Goal: Task Accomplishment & Management: Complete application form

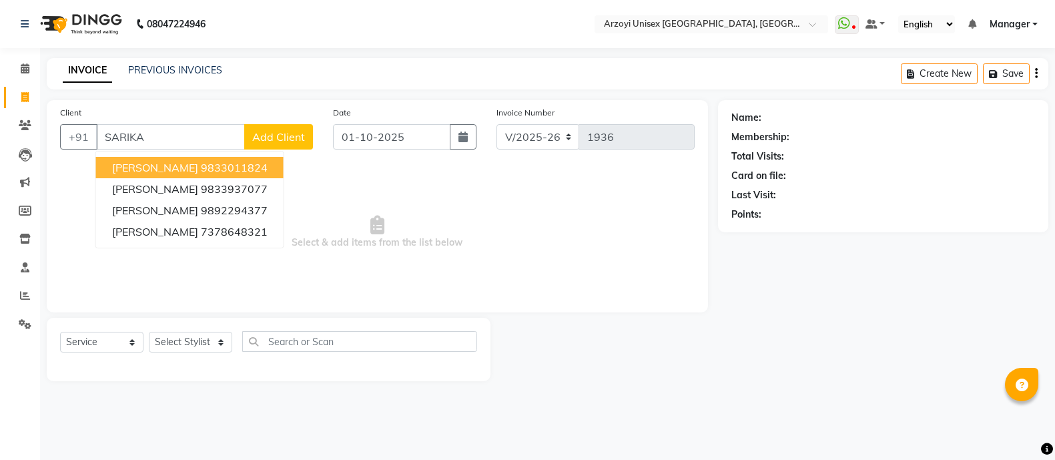
select select "5286"
select select "service"
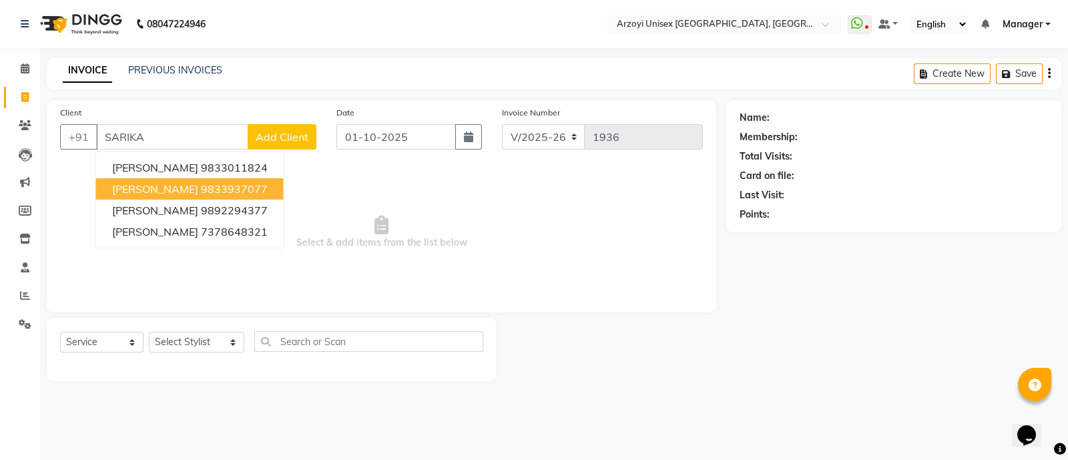
click at [206, 183] on ngb-highlight "9833937077" at bounding box center [234, 188] width 67 height 13
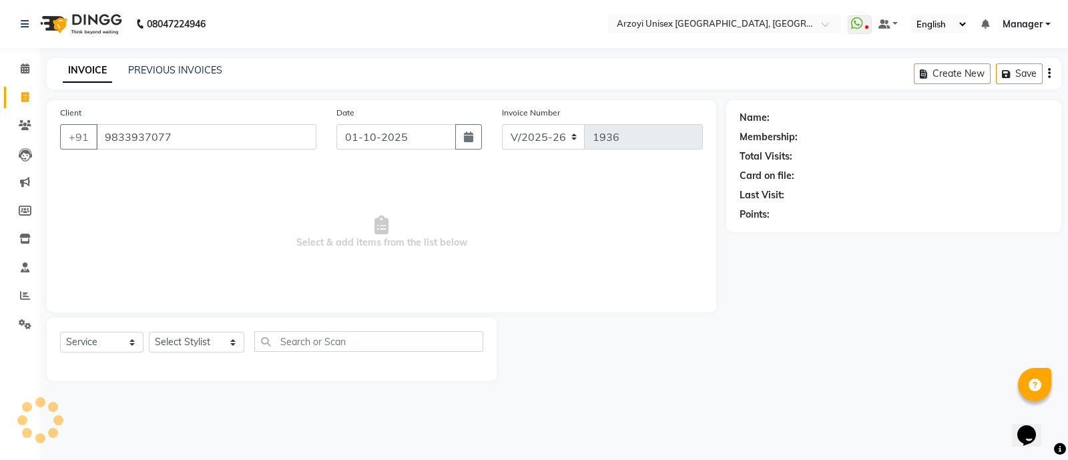
type input "9833937077"
select select "2: Object"
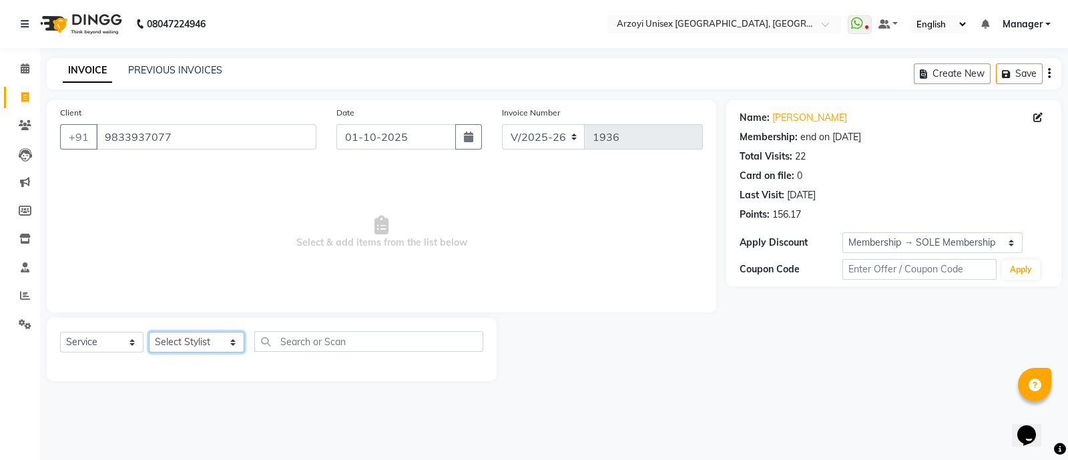
click at [174, 339] on select "Select Stylist [PERSON_NAME] Mohammmed [PERSON_NAME] [PERSON_NAME] [PERSON_NAME…" at bounding box center [196, 342] width 95 height 21
select select "69622"
click at [149, 332] on select "Select Stylist [PERSON_NAME] Mohammmed [PERSON_NAME] [PERSON_NAME] [PERSON_NAME…" at bounding box center [196, 342] width 95 height 21
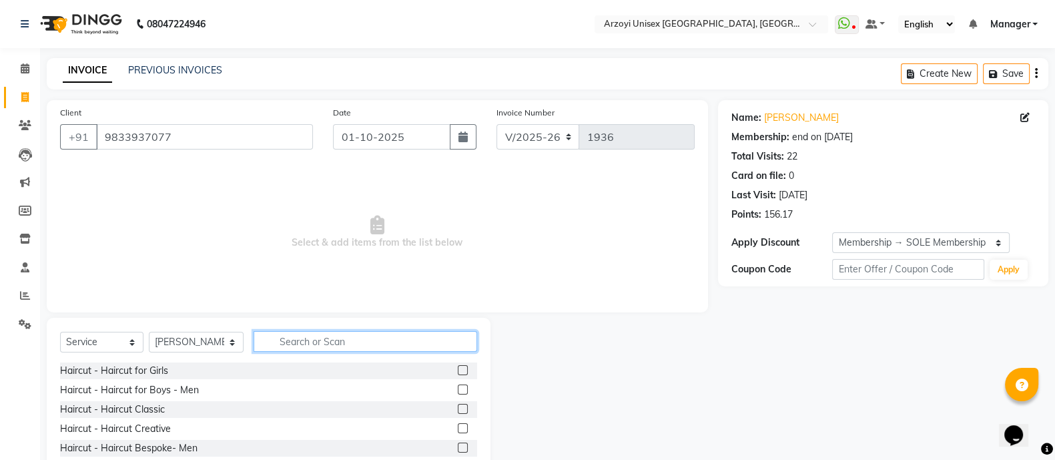
click at [334, 335] on input "text" at bounding box center [366, 341] width 224 height 21
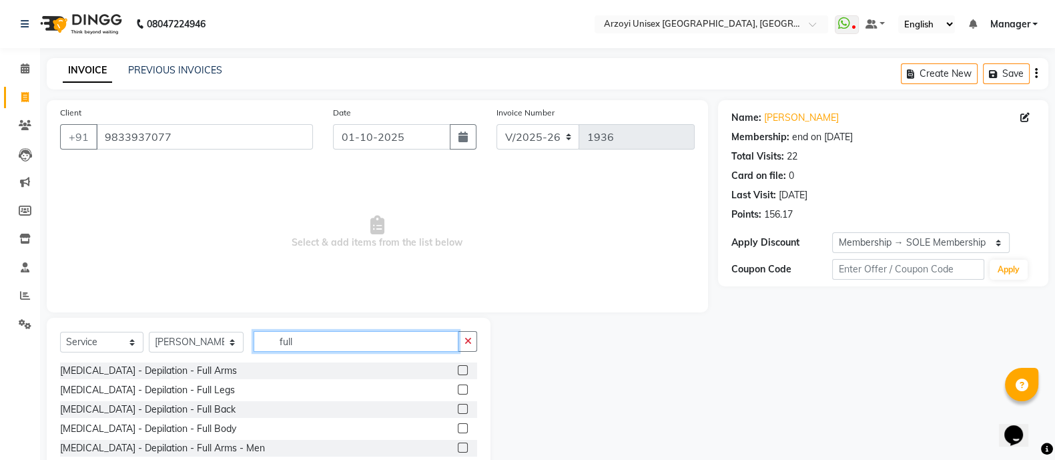
type input "full"
click at [458, 370] on label at bounding box center [463, 370] width 10 height 10
click at [458, 370] on input "checkbox" at bounding box center [462, 370] width 9 height 9
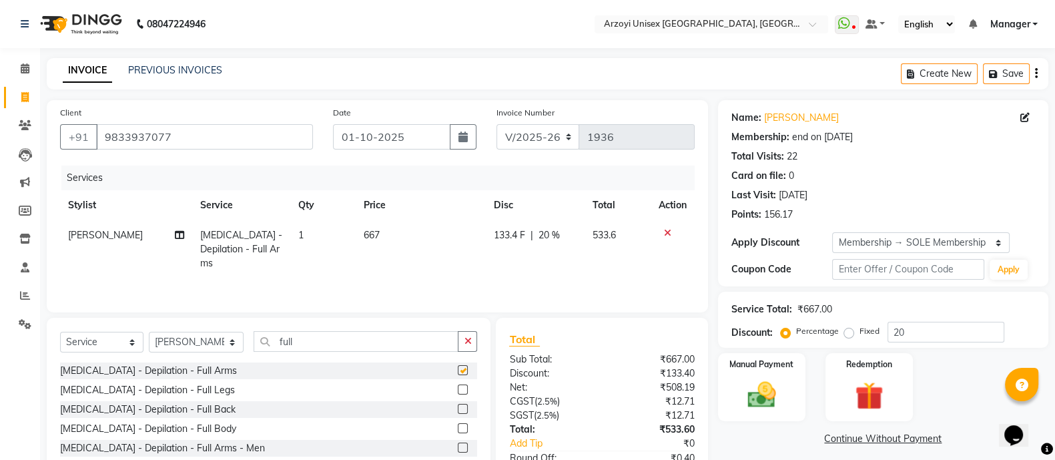
checkbox input "false"
click at [360, 340] on input "full" at bounding box center [356, 341] width 205 height 21
type input "f"
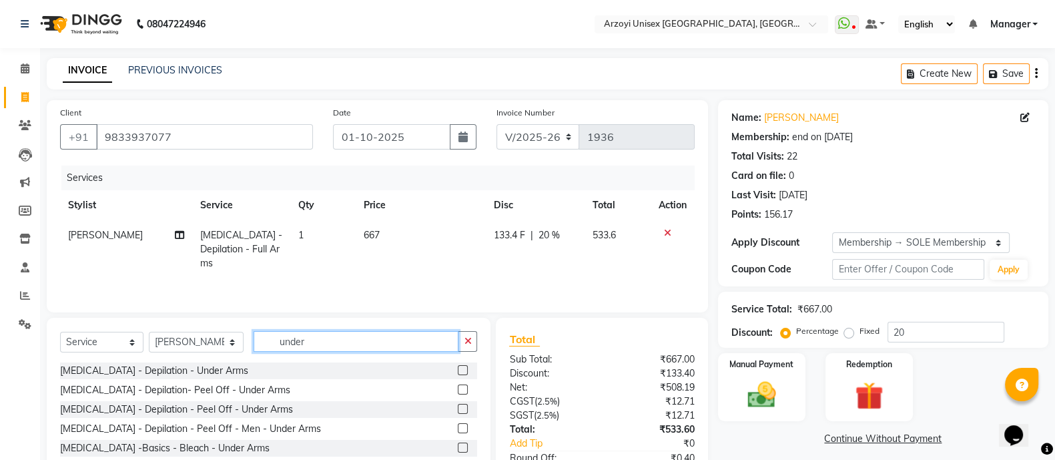
type input "under"
click at [463, 388] on label at bounding box center [463, 389] width 10 height 10
click at [463, 388] on input "checkbox" at bounding box center [462, 390] width 9 height 9
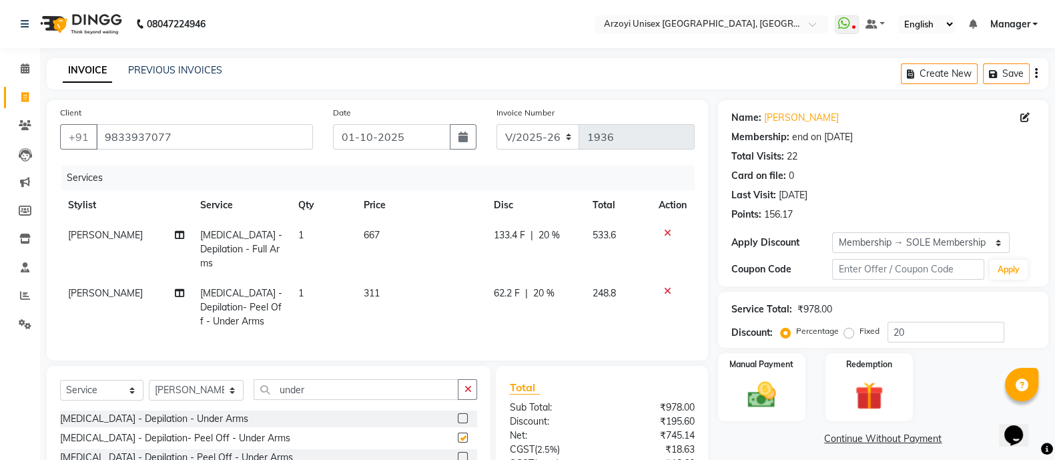
checkbox input "false"
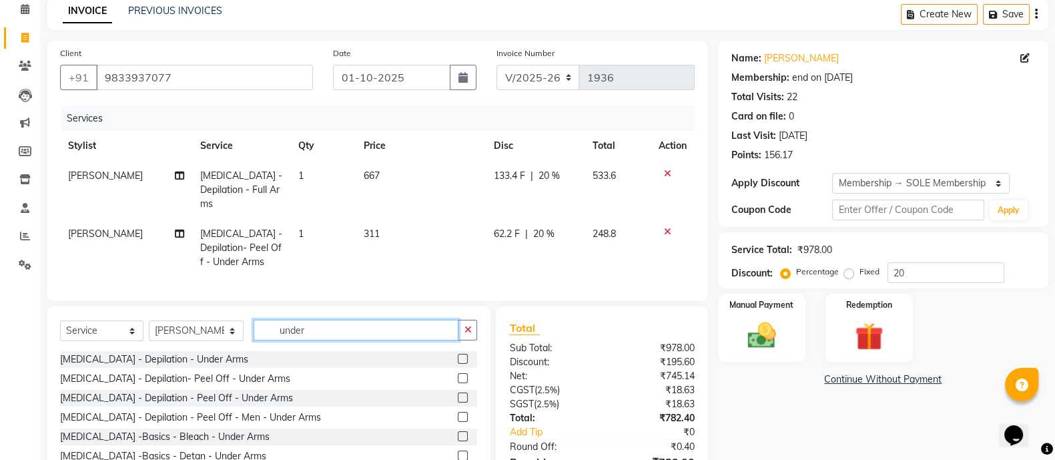
click at [336, 327] on input "under" at bounding box center [356, 330] width 205 height 21
type input "u"
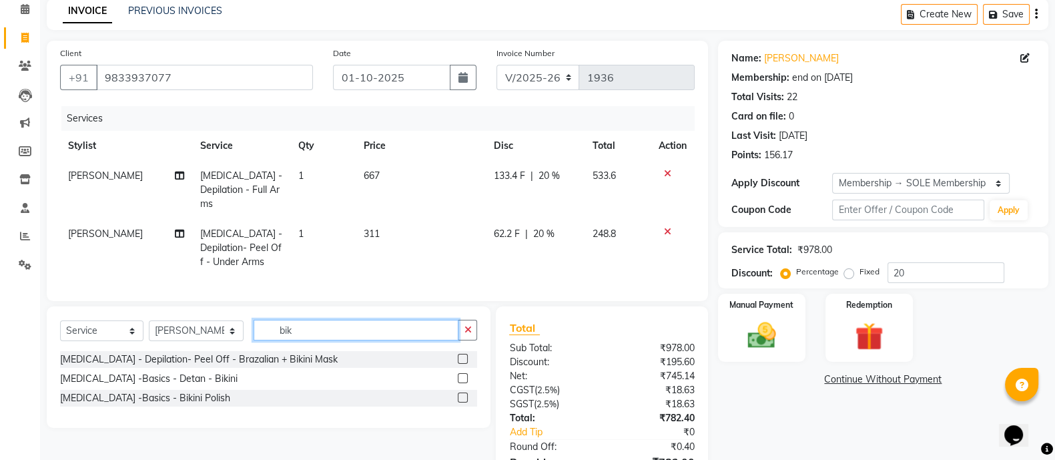
type input "bik"
click at [463, 356] on label at bounding box center [463, 359] width 10 height 10
click at [463, 356] on input "checkbox" at bounding box center [462, 359] width 9 height 9
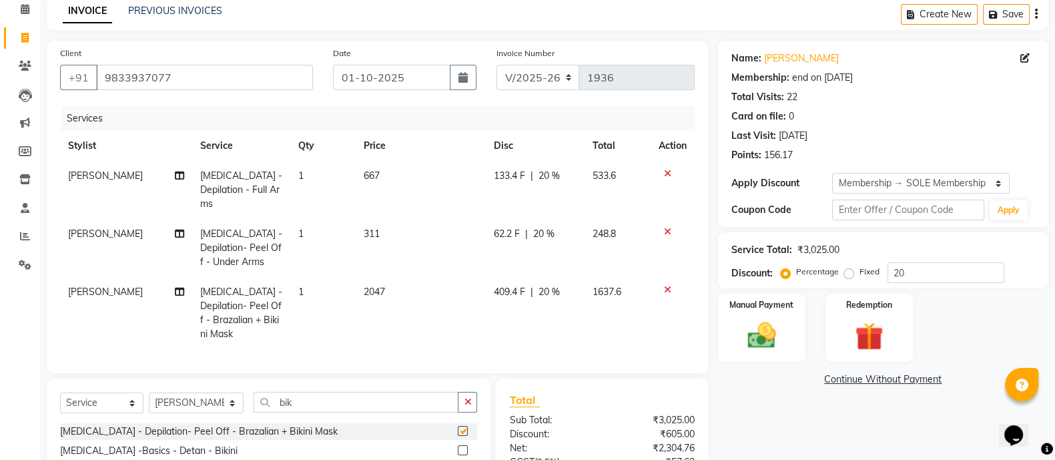
checkbox input "false"
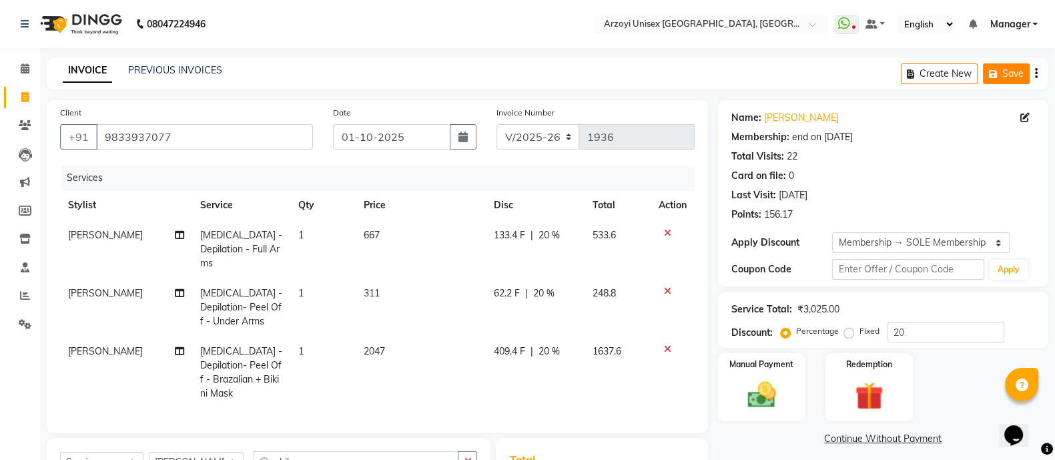
click at [1001, 71] on icon "button" at bounding box center [995, 73] width 13 height 9
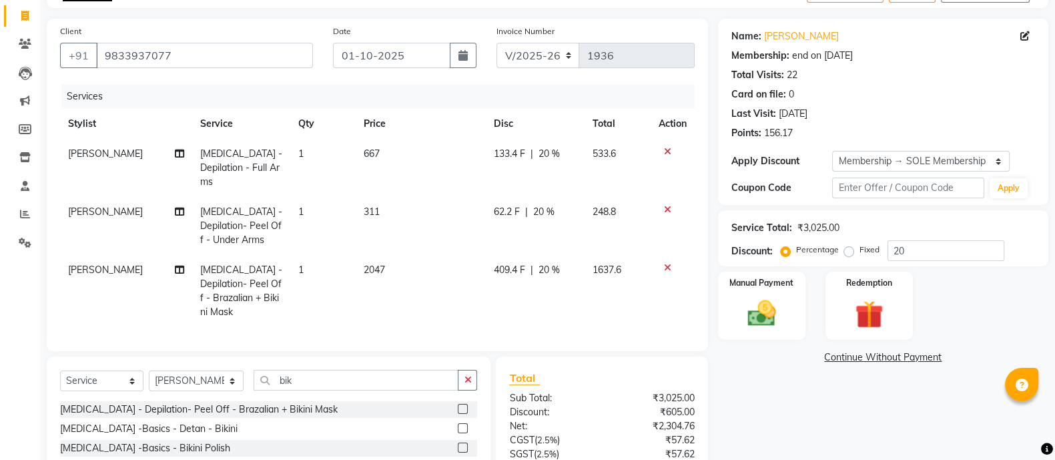
scroll to position [97, 0]
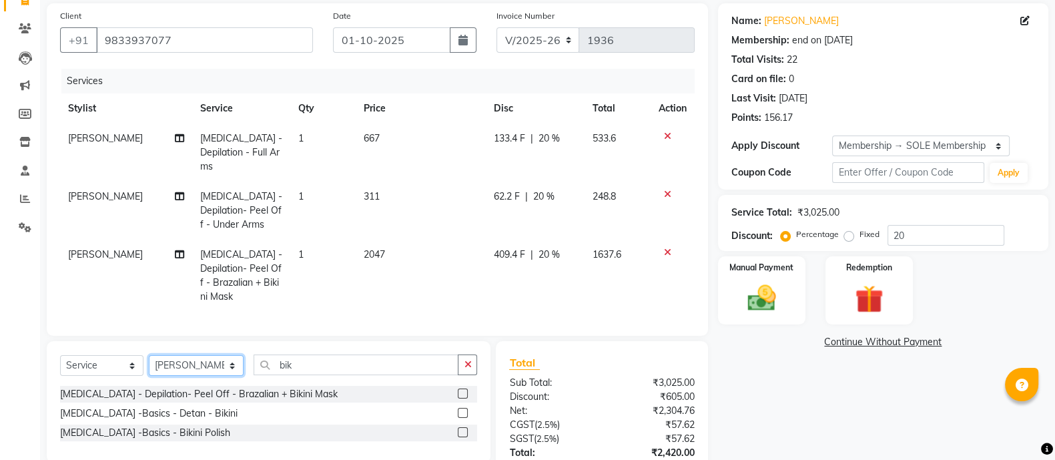
click at [186, 355] on select "Select Stylist [PERSON_NAME] Mohammmed [PERSON_NAME] [PERSON_NAME] [PERSON_NAME…" at bounding box center [196, 365] width 95 height 21
select select "36059"
click at [149, 355] on select "Select Stylist [PERSON_NAME] Mohammmed [PERSON_NAME] [PERSON_NAME] [PERSON_NAME…" at bounding box center [196, 365] width 95 height 21
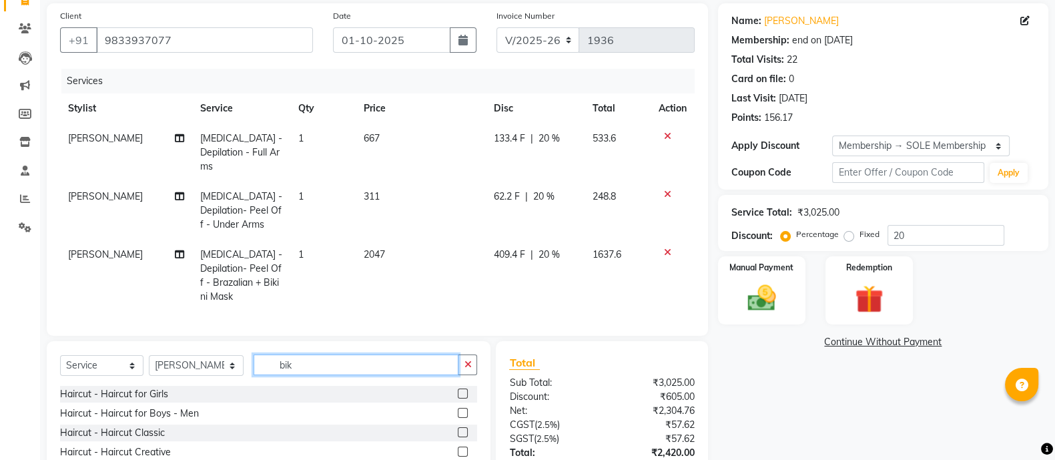
click at [315, 354] on input "bik" at bounding box center [356, 364] width 205 height 21
type input "b"
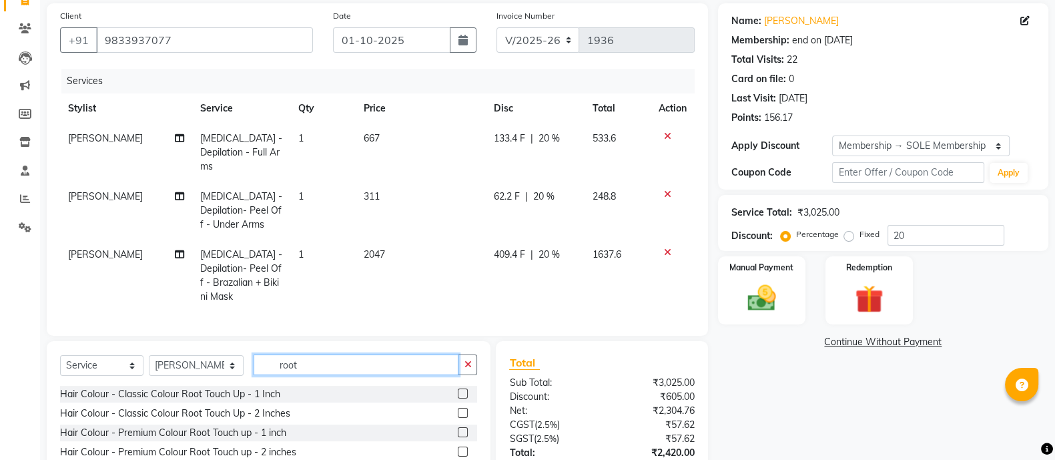
type input "root"
click at [458, 427] on label at bounding box center [463, 432] width 10 height 10
click at [458, 429] on input "checkbox" at bounding box center [462, 433] width 9 height 9
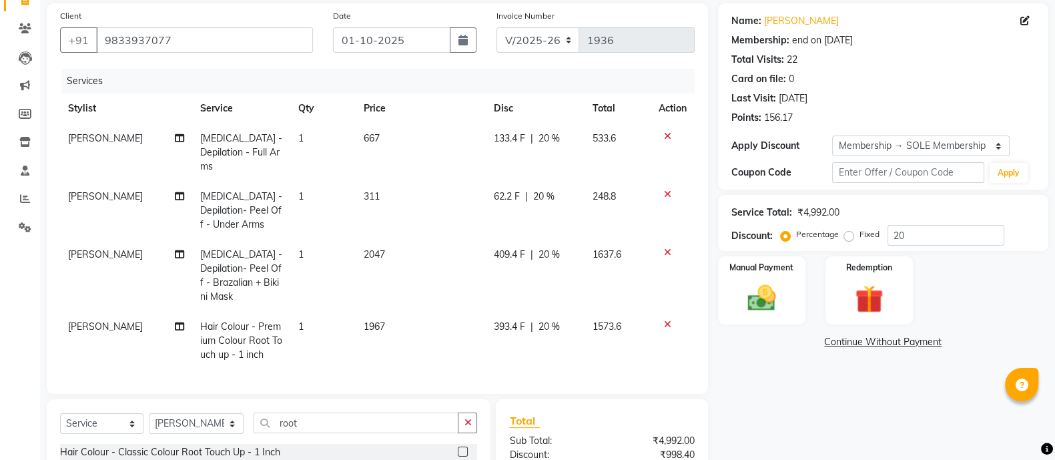
checkbox input "false"
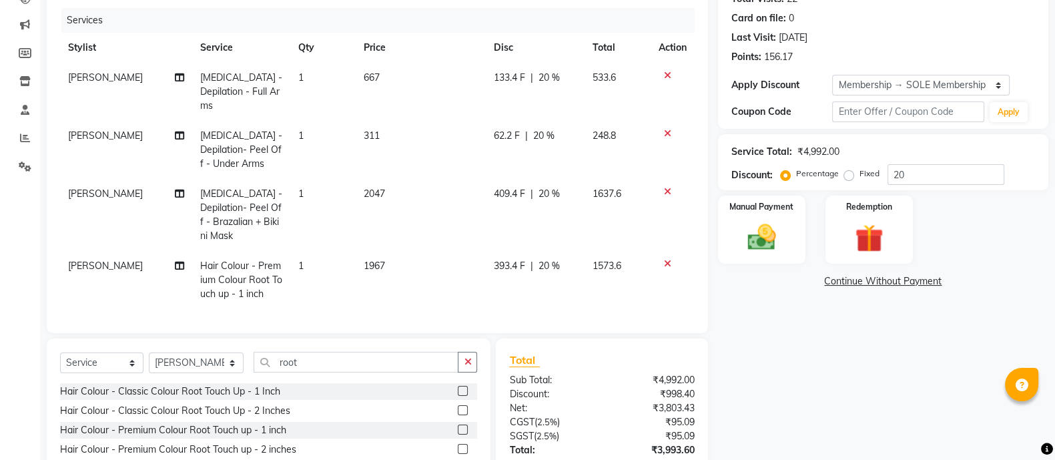
scroll to position [158, 0]
click at [186, 352] on select "Select Stylist [PERSON_NAME] Mohammmed [PERSON_NAME] [PERSON_NAME] [PERSON_NAME…" at bounding box center [196, 362] width 95 height 21
click at [149, 352] on select "Select Stylist [PERSON_NAME] Mohammmed [PERSON_NAME] [PERSON_NAME] [PERSON_NAME…" at bounding box center [196, 362] width 95 height 21
click at [299, 351] on input "root" at bounding box center [356, 361] width 205 height 21
type input "r"
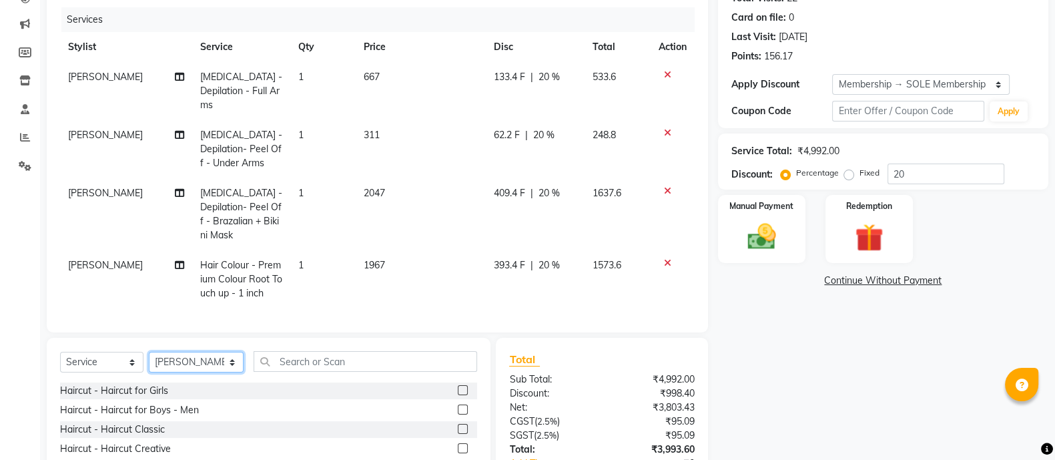
click at [220, 352] on select "Select Stylist [PERSON_NAME] Mohammmed [PERSON_NAME] [PERSON_NAME] [PERSON_NAME…" at bounding box center [196, 362] width 95 height 21
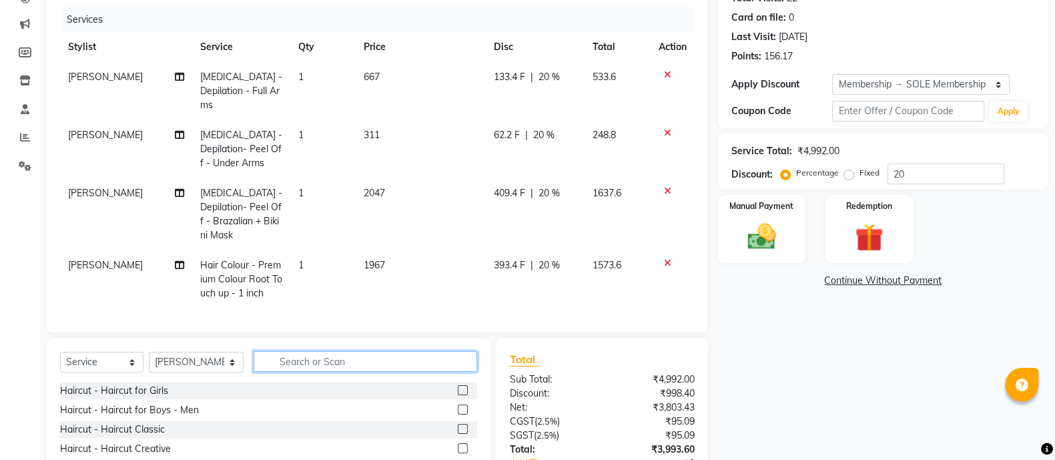
click at [298, 351] on input "text" at bounding box center [366, 361] width 224 height 21
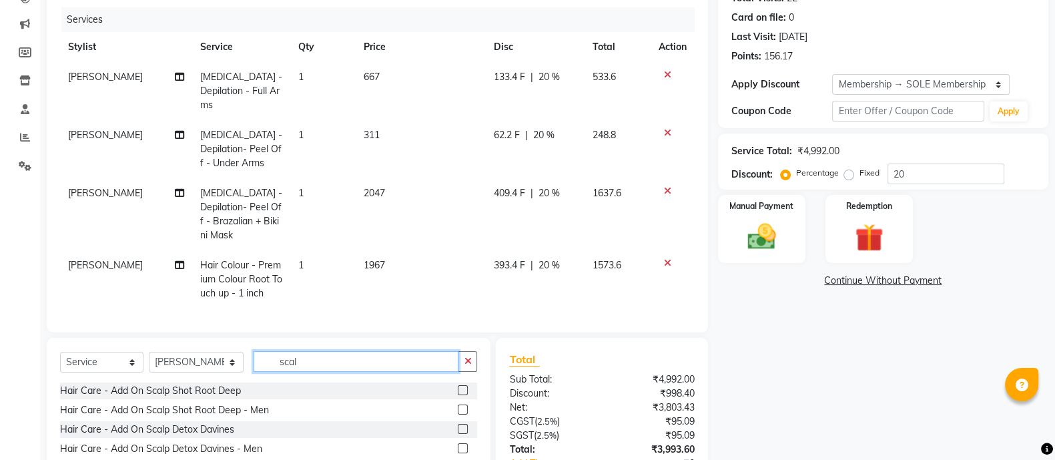
type input "scal"
click at [461, 385] on label at bounding box center [463, 390] width 10 height 10
click at [461, 386] on input "checkbox" at bounding box center [462, 390] width 9 height 9
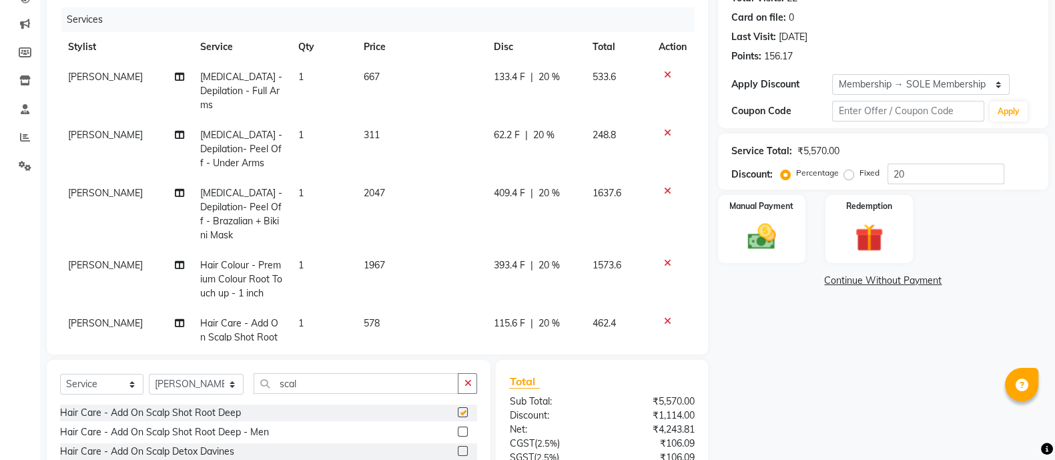
checkbox input "false"
click at [503, 316] on span "115.6 F" at bounding box center [509, 323] width 31 height 14
select select "36059"
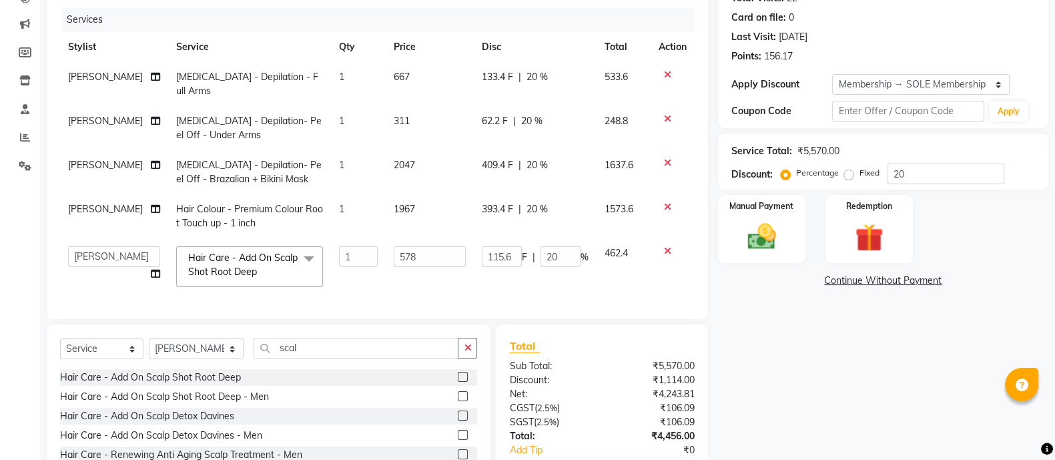
click at [603, 267] on td "462.4" at bounding box center [624, 266] width 54 height 57
click at [563, 252] on input "20" at bounding box center [561, 256] width 40 height 21
type input "2"
type input "100"
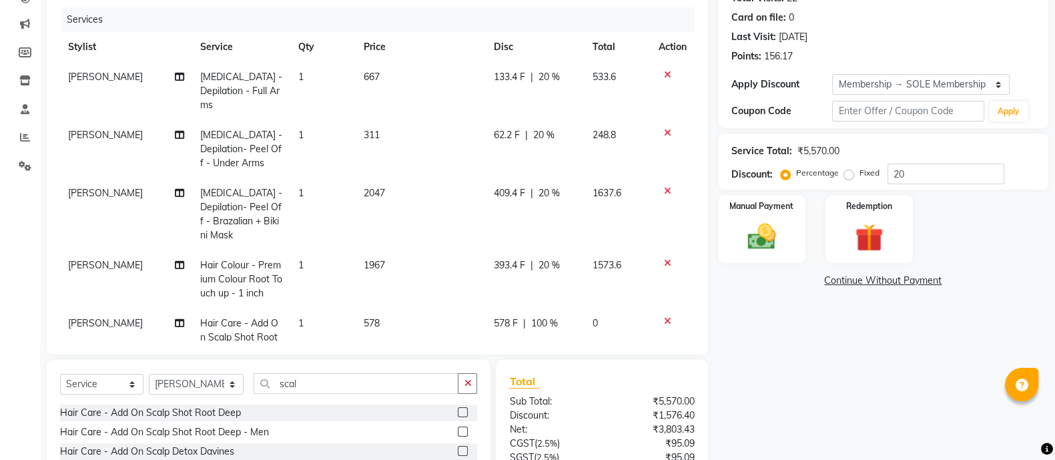
click at [547, 300] on div "Services Stylist Service Qty Price Disc Total Action [PERSON_NAME] [MEDICAL_DAT…" at bounding box center [377, 174] width 635 height 334
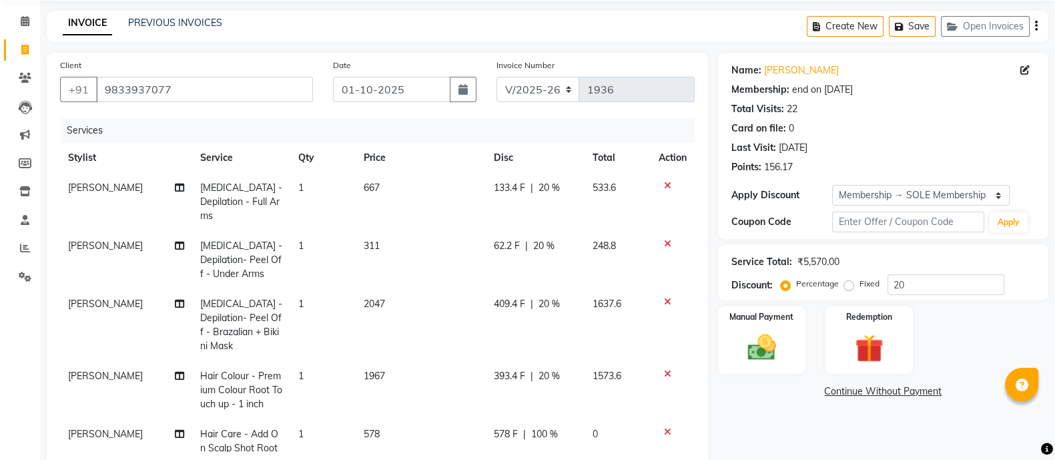
scroll to position [47, 0]
click at [904, 19] on button "Save" at bounding box center [912, 27] width 47 height 21
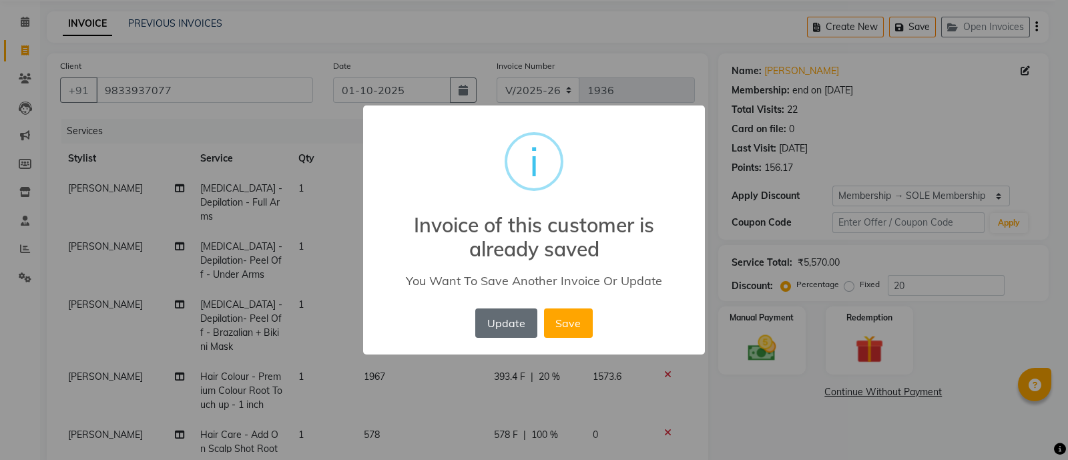
click at [509, 319] on button "Update" at bounding box center [505, 322] width 61 height 29
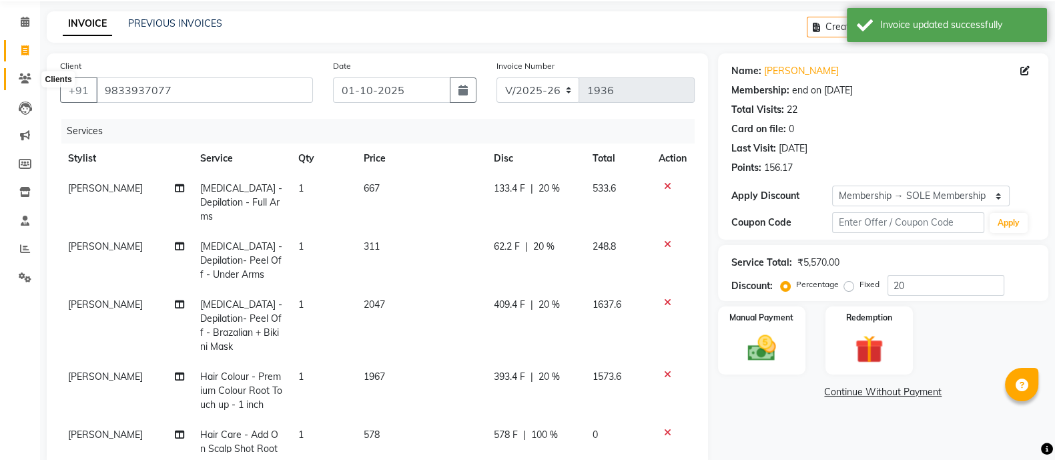
click at [30, 76] on icon at bounding box center [25, 78] width 13 height 10
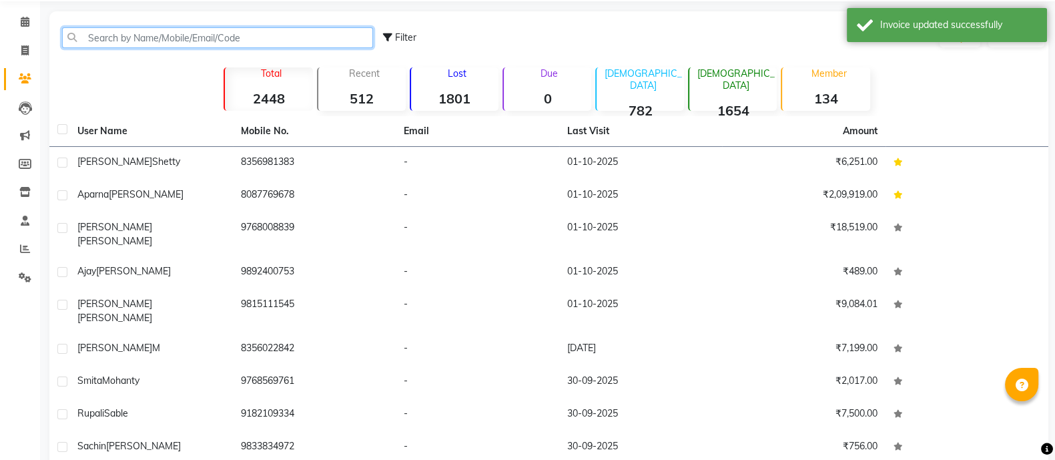
click at [145, 42] on input "text" at bounding box center [217, 37] width 311 height 21
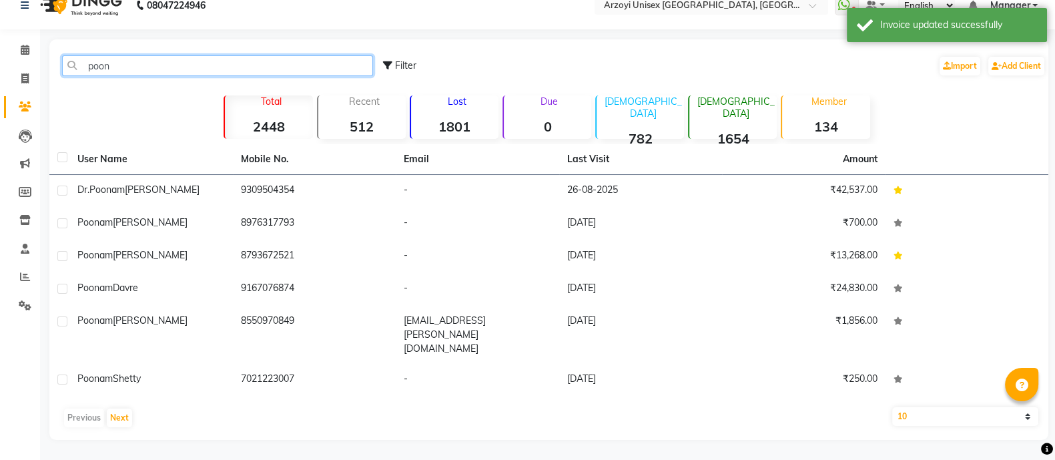
scroll to position [18, 0]
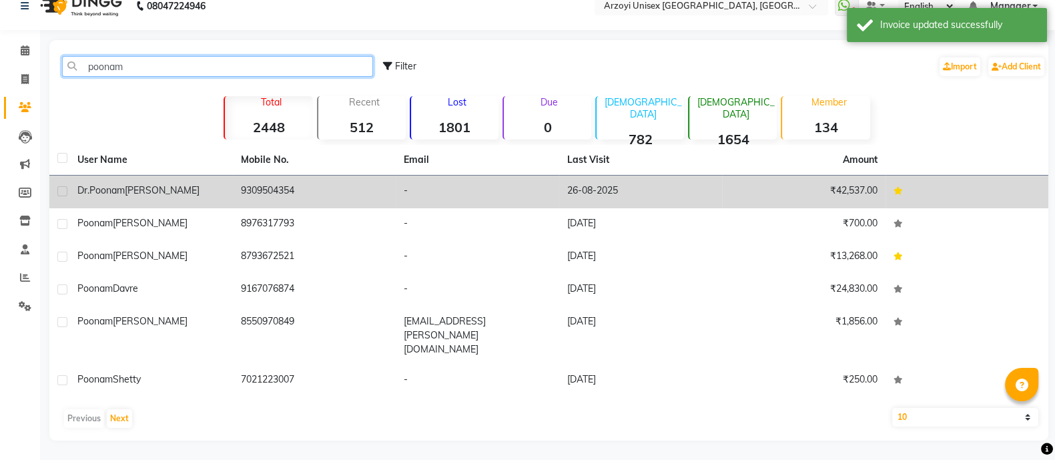
type input "poonam"
click at [160, 186] on div "[PERSON_NAME]" at bounding box center [151, 191] width 148 height 14
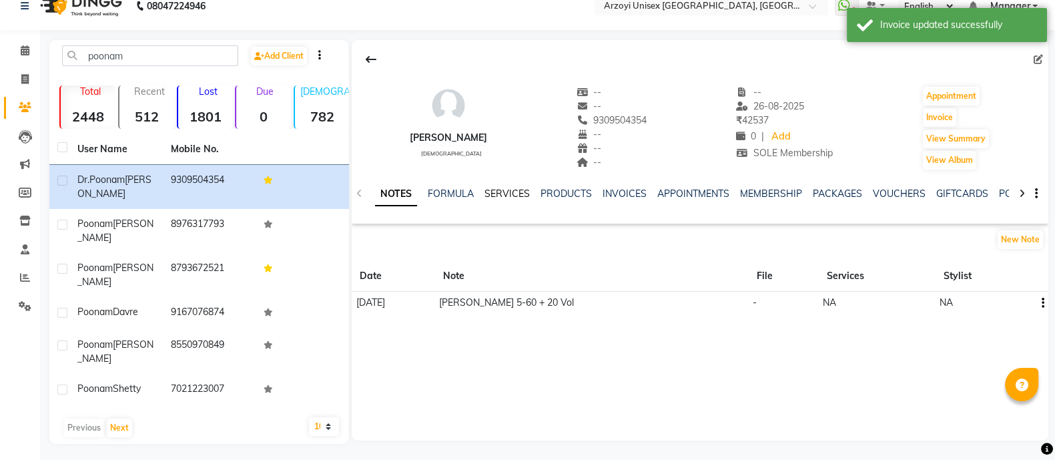
click at [507, 192] on link "SERVICES" at bounding box center [507, 194] width 45 height 12
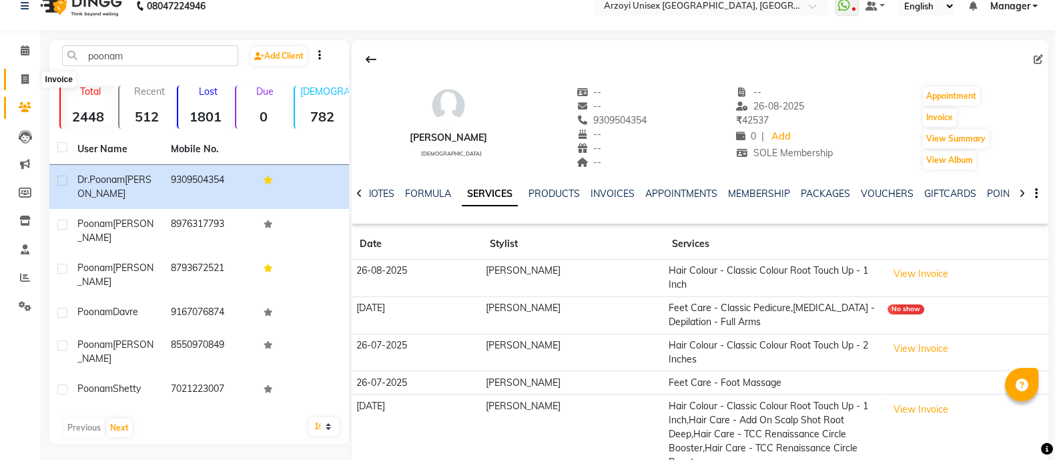
click at [23, 78] on icon at bounding box center [24, 79] width 7 height 10
select select "5286"
select select "service"
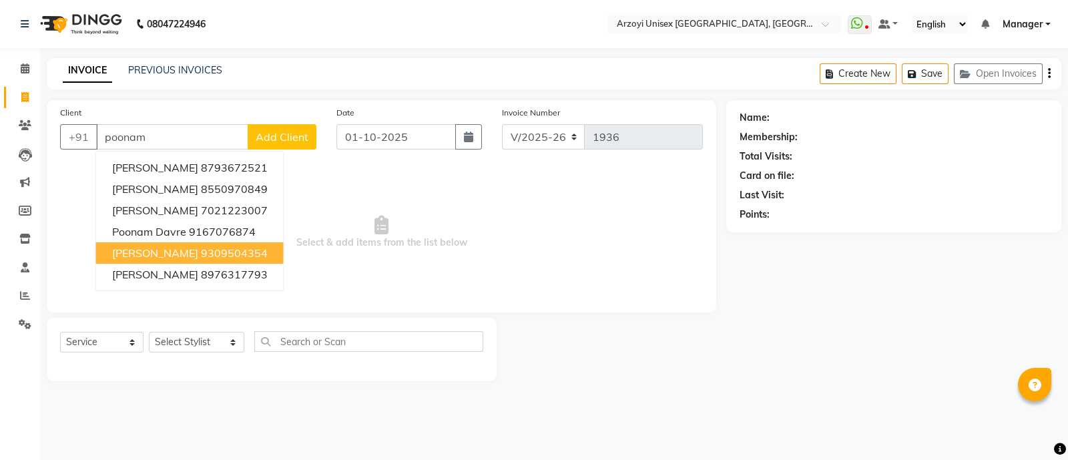
click at [187, 256] on span "[PERSON_NAME]" at bounding box center [155, 252] width 86 height 13
type input "9309504354"
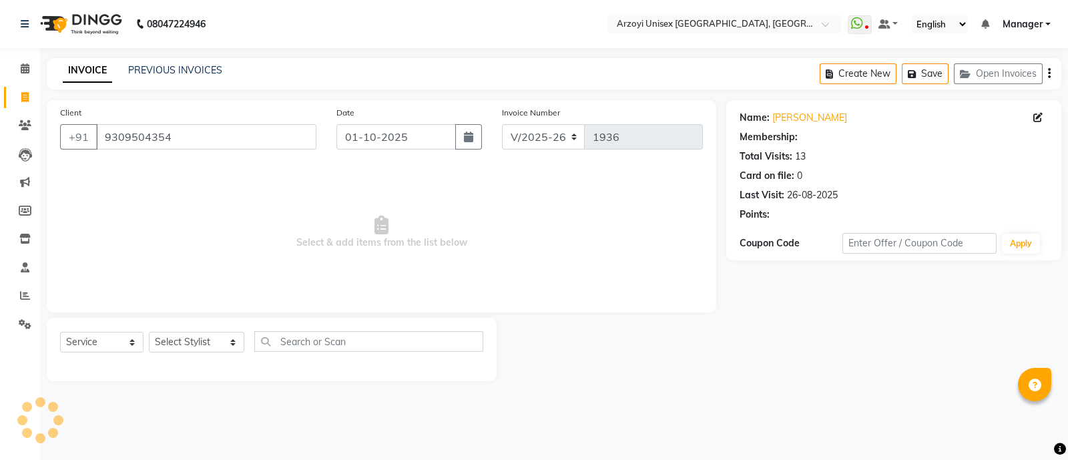
select select "2: Object"
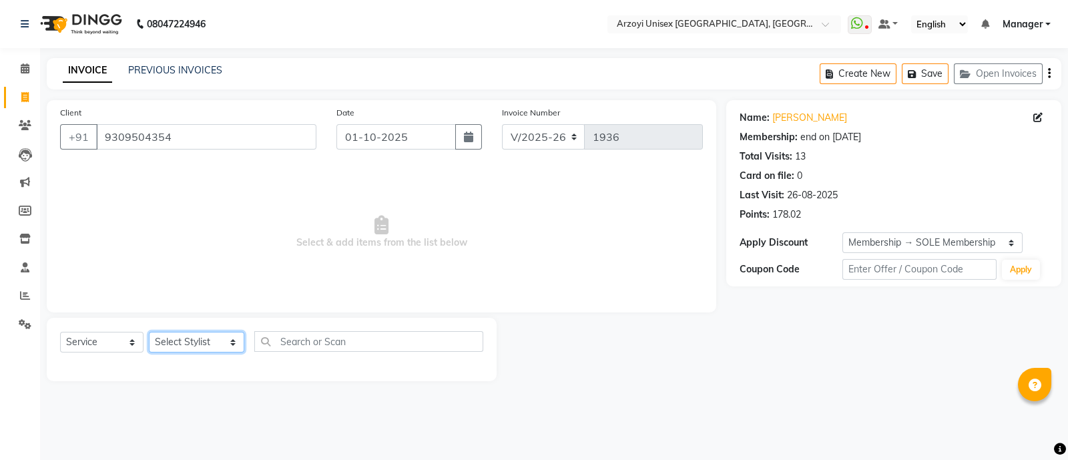
click at [193, 338] on select "Select Stylist [PERSON_NAME] Mohammmed [PERSON_NAME] [PERSON_NAME] [PERSON_NAME…" at bounding box center [196, 342] width 95 height 21
select select "36059"
click at [149, 332] on select "Select Stylist [PERSON_NAME] Mohammmed [PERSON_NAME] [PERSON_NAME] [PERSON_NAME…" at bounding box center [196, 342] width 95 height 21
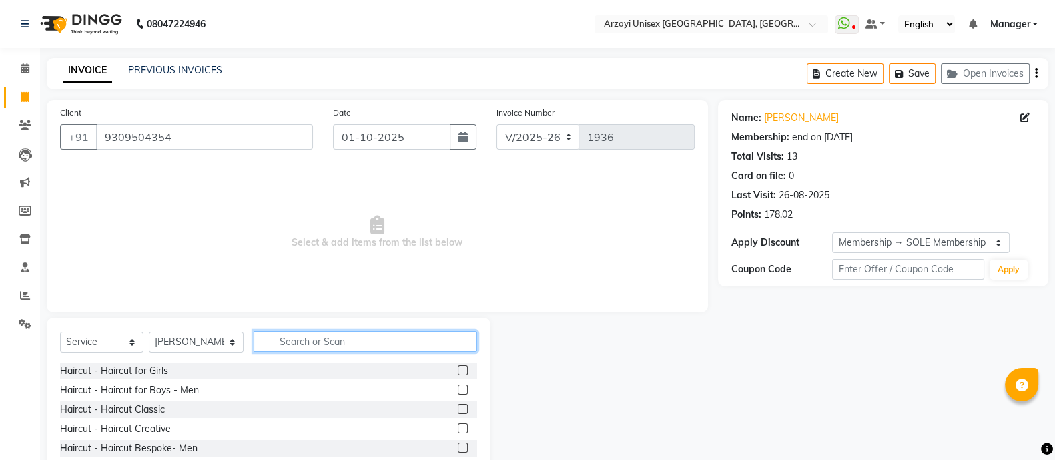
click at [279, 340] on input "text" at bounding box center [366, 341] width 224 height 21
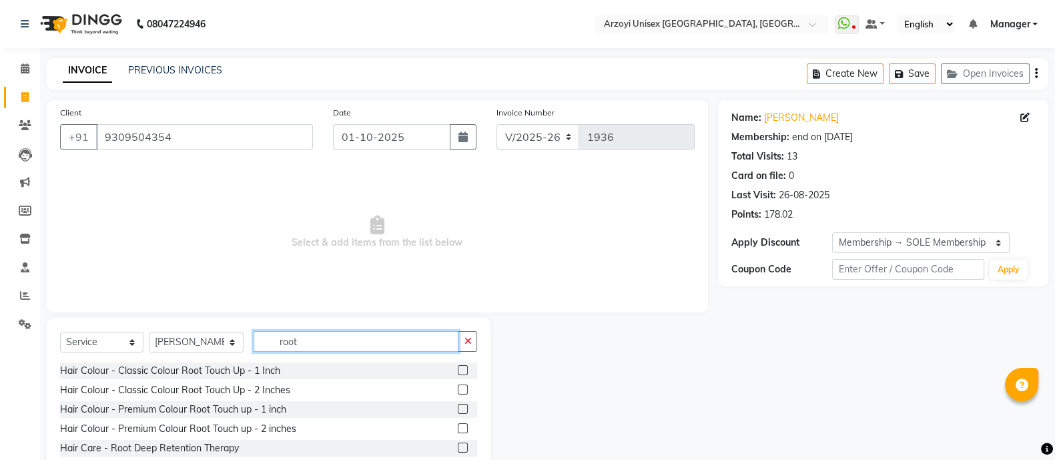
type input "root"
click at [458, 408] on label at bounding box center [463, 409] width 10 height 10
click at [458, 408] on input "checkbox" at bounding box center [462, 409] width 9 height 9
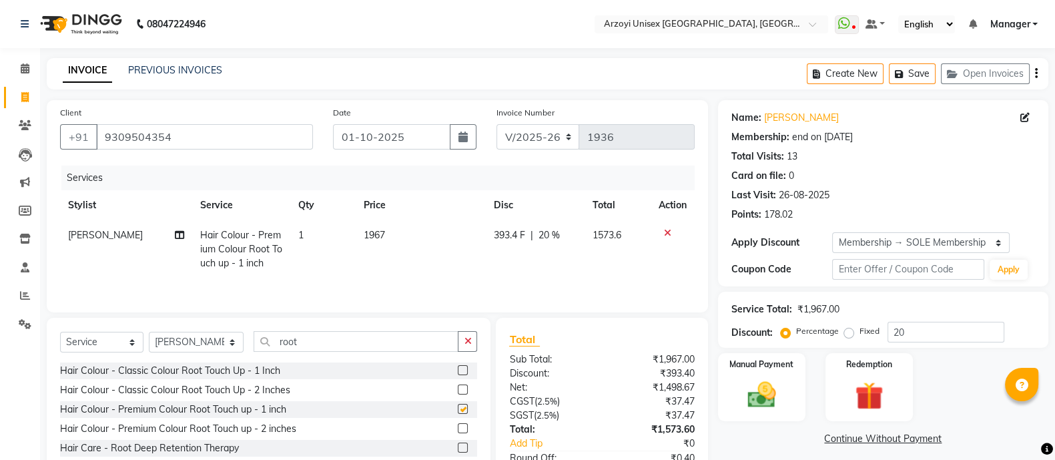
checkbox input "false"
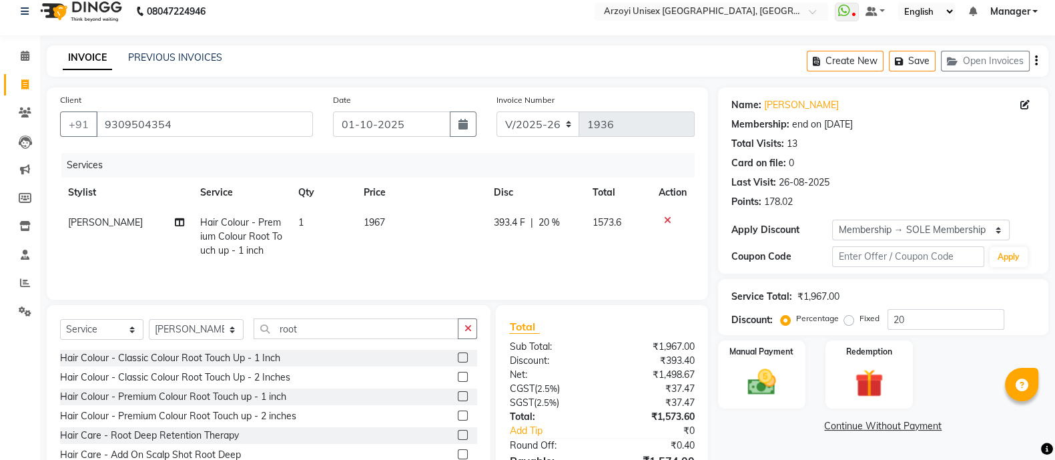
scroll to position [49, 0]
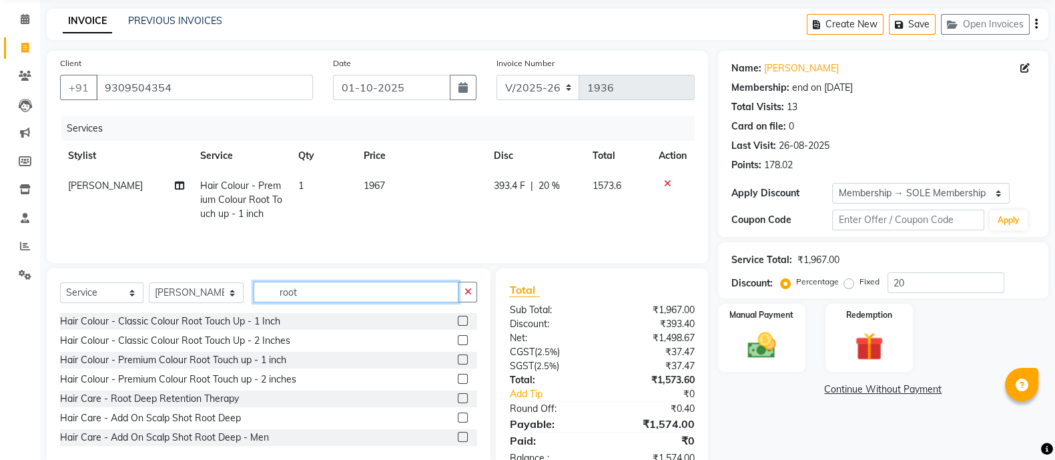
click at [320, 288] on input "root" at bounding box center [356, 292] width 205 height 21
type input "r"
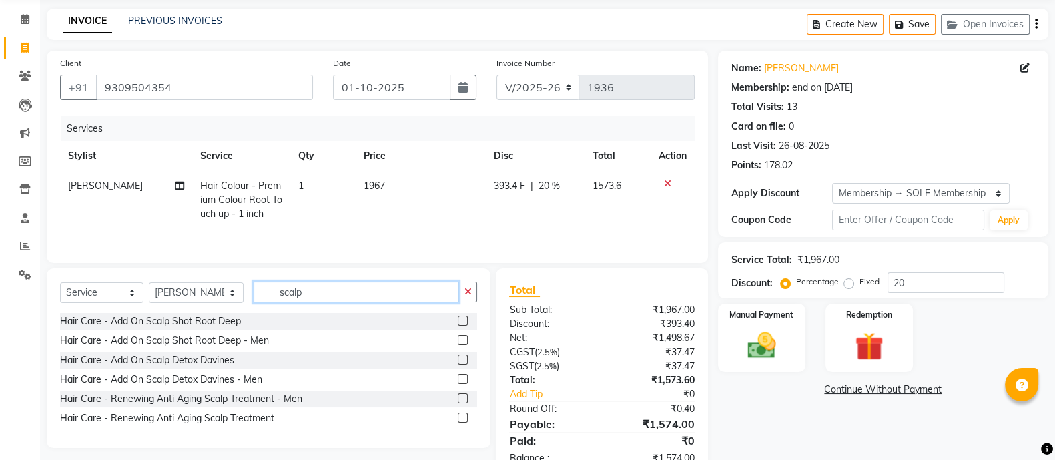
type input "scalp"
click at [461, 325] on label at bounding box center [463, 321] width 10 height 10
click at [461, 325] on input "checkbox" at bounding box center [462, 321] width 9 height 9
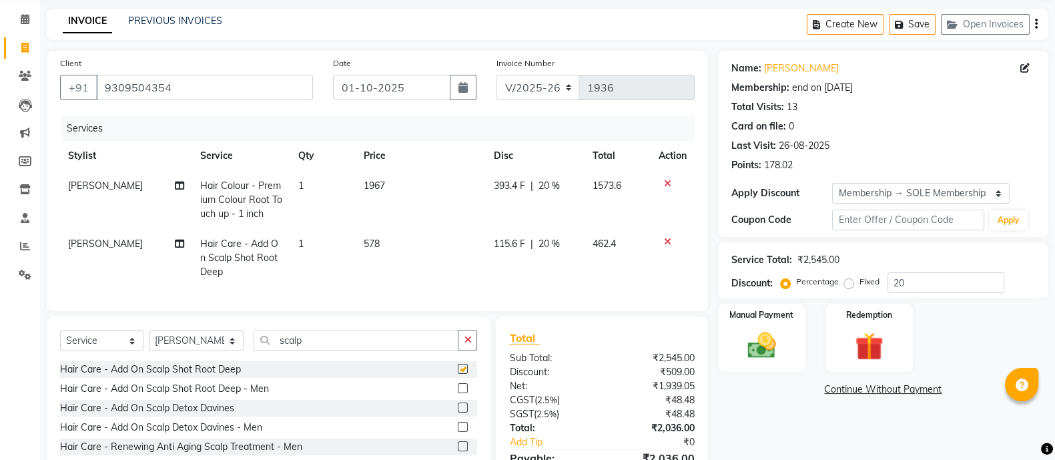
checkbox input "false"
click at [203, 351] on select "Select Stylist [PERSON_NAME] Mohammmed [PERSON_NAME] [PERSON_NAME] [PERSON_NAME…" at bounding box center [196, 340] width 95 height 21
select select "69622"
click at [149, 344] on select "Select Stylist [PERSON_NAME] Mohammmed [PERSON_NAME] [PERSON_NAME] [PERSON_NAME…" at bounding box center [196, 340] width 95 height 21
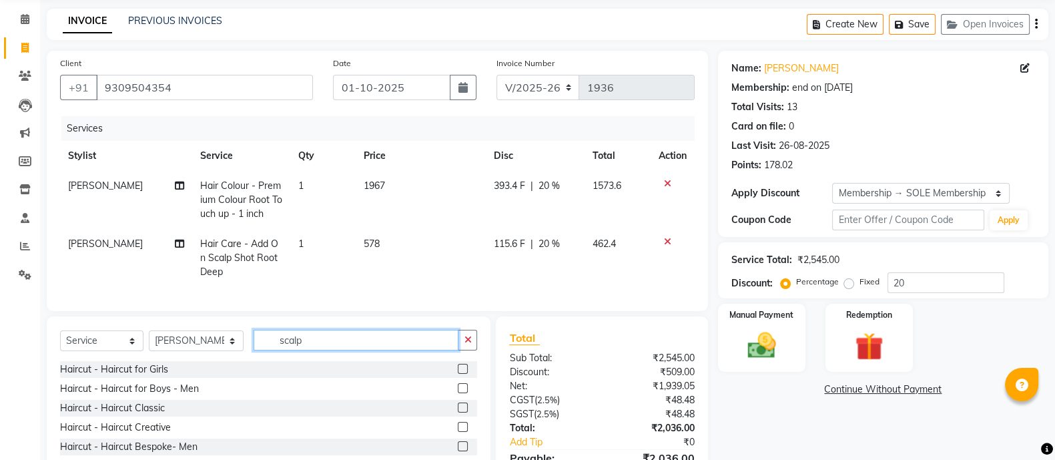
click at [314, 350] on input "scalp" at bounding box center [356, 340] width 205 height 21
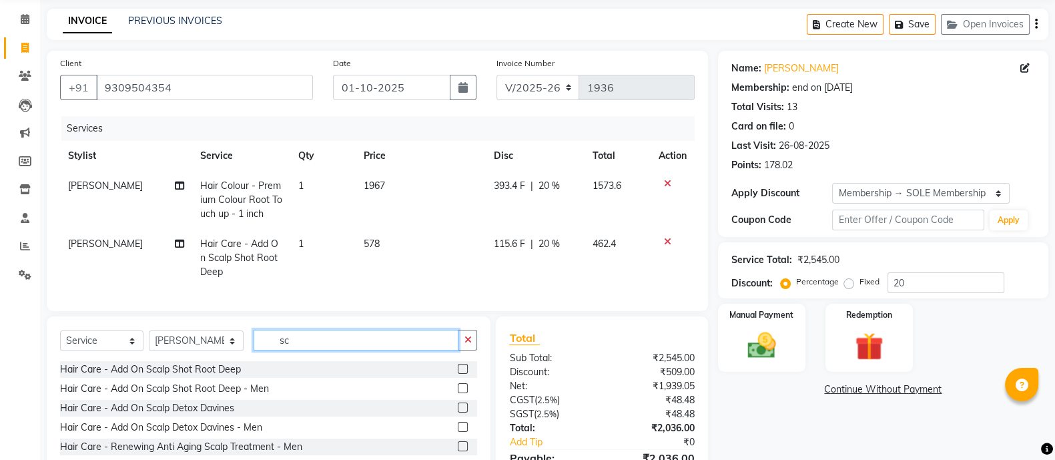
type input "s"
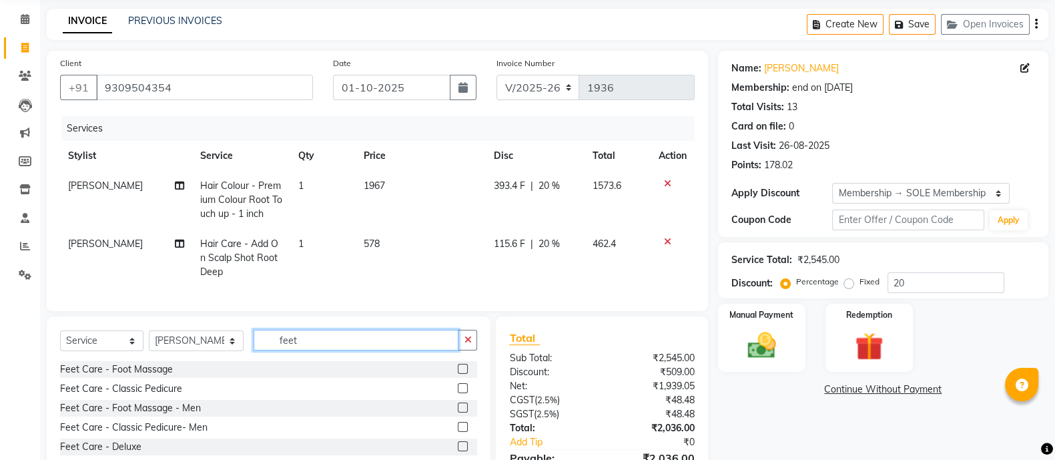
type input "feet"
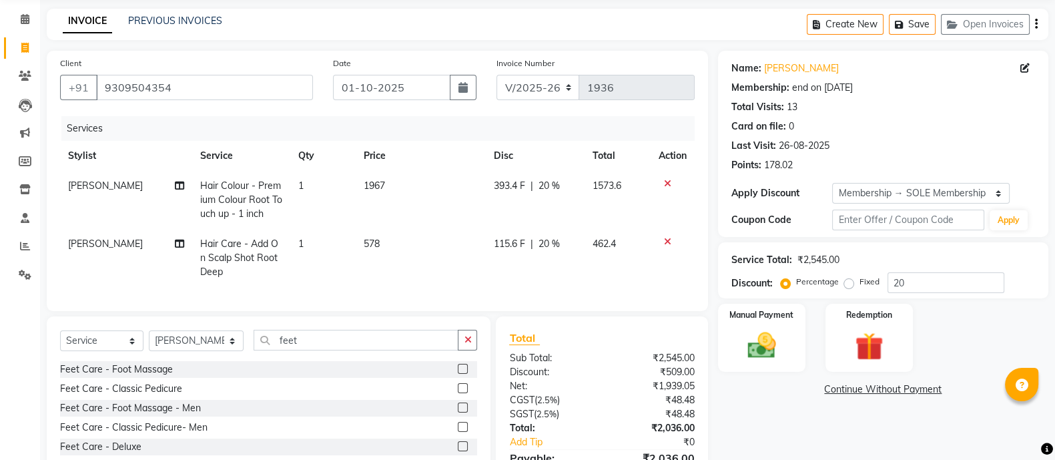
click at [458, 374] on label at bounding box center [463, 369] width 10 height 10
click at [458, 374] on input "checkbox" at bounding box center [462, 369] width 9 height 9
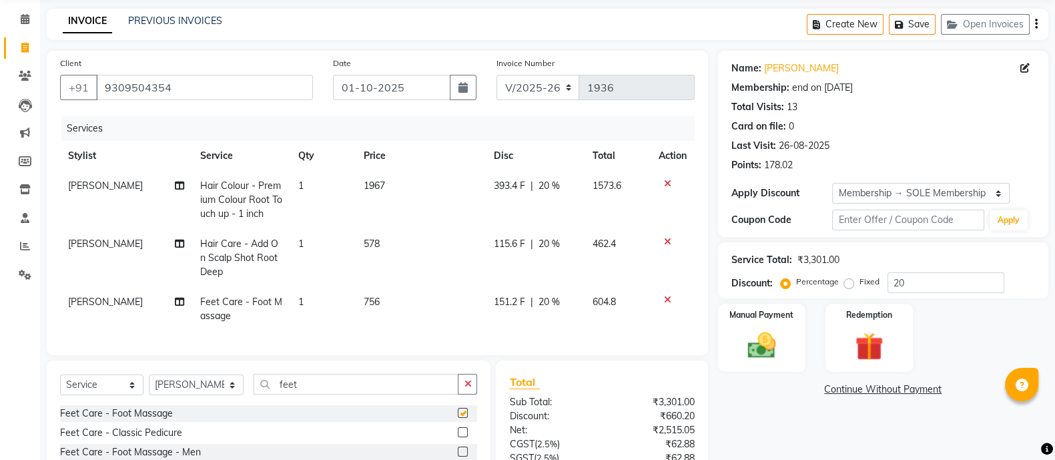
checkbox input "false"
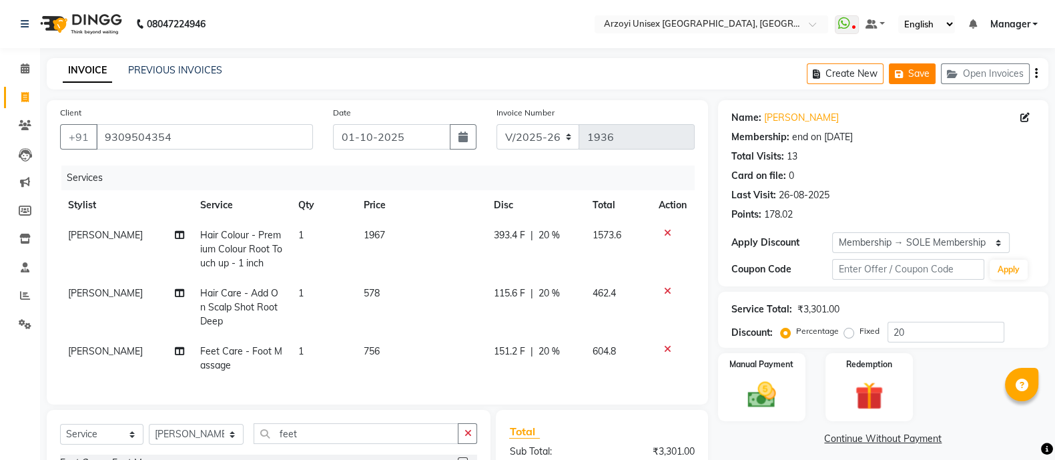
click at [903, 75] on icon "button" at bounding box center [901, 73] width 13 height 9
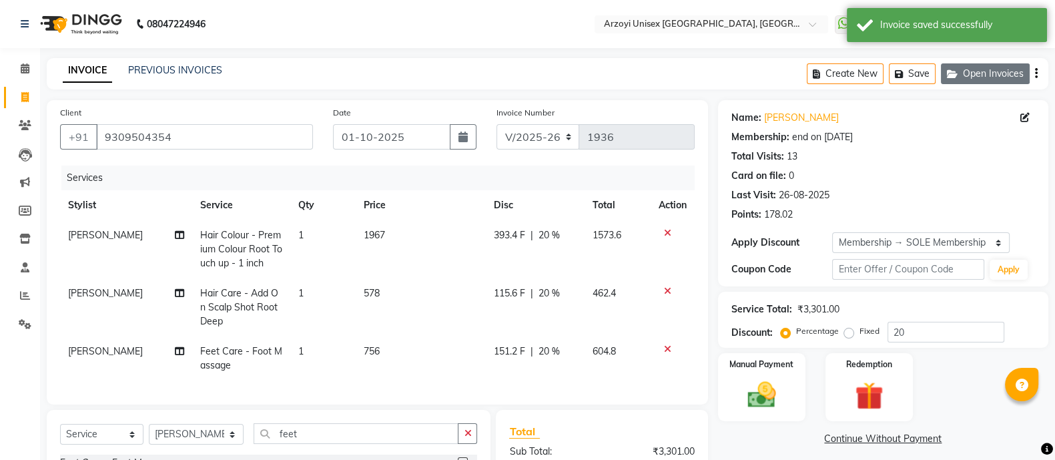
click at [955, 73] on icon "button" at bounding box center [955, 73] width 16 height 9
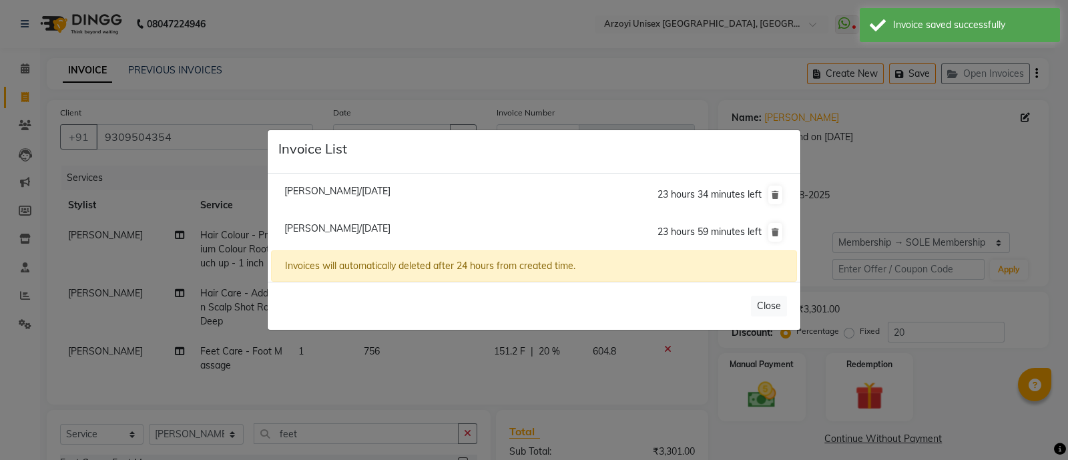
click at [371, 192] on span "[PERSON_NAME]/[DATE]" at bounding box center [337, 191] width 106 height 12
type input "9833937077"
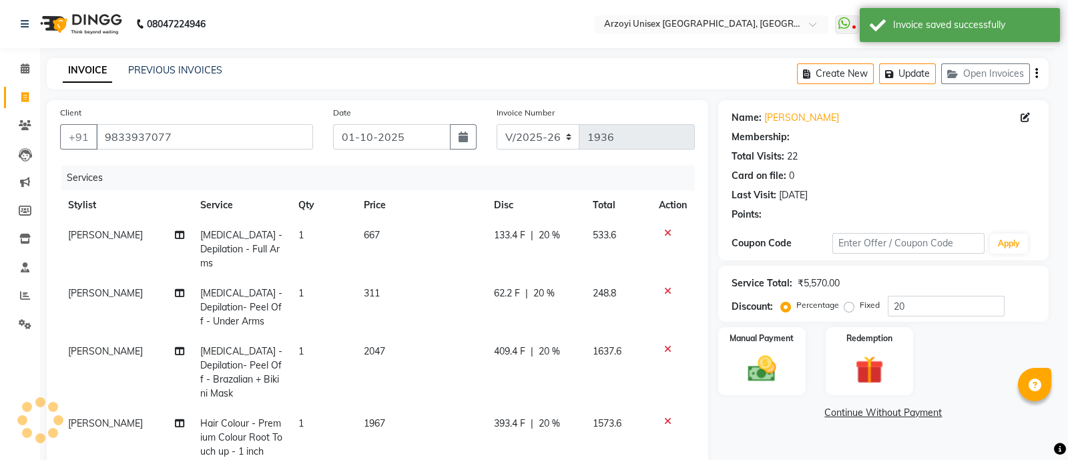
type input "0"
select select "2: Object"
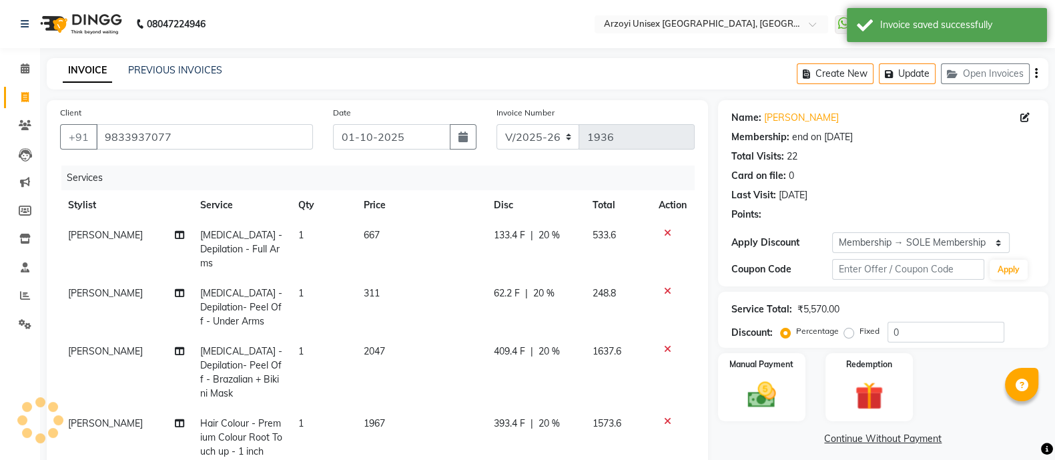
select select
type input "20"
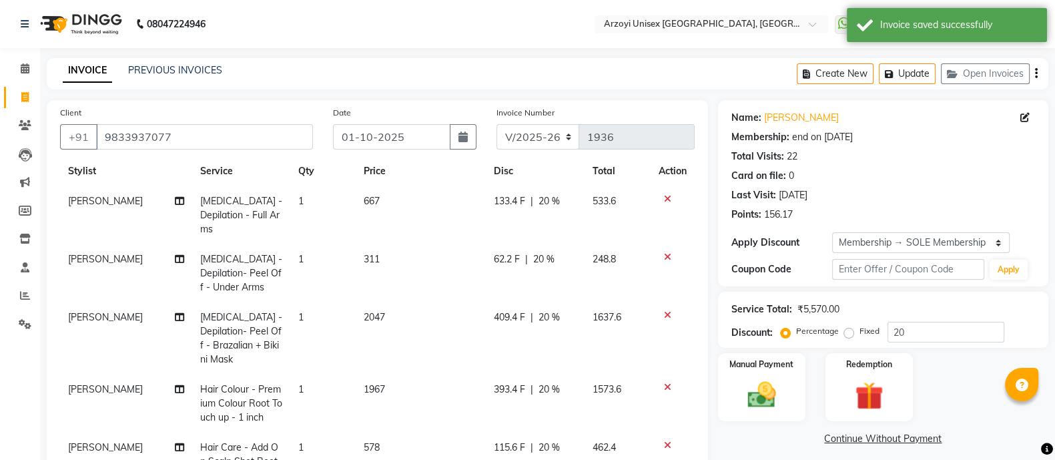
scroll to position [74, 0]
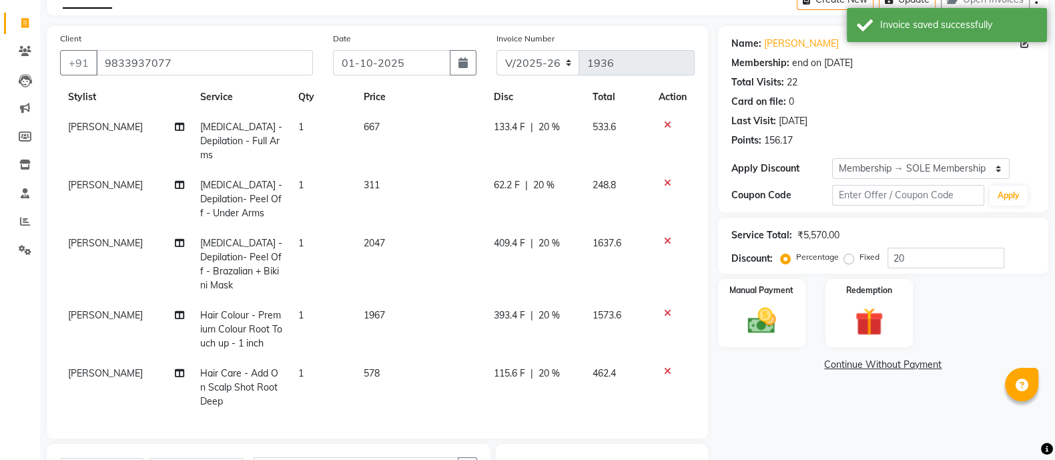
click at [664, 308] on icon at bounding box center [667, 312] width 7 height 9
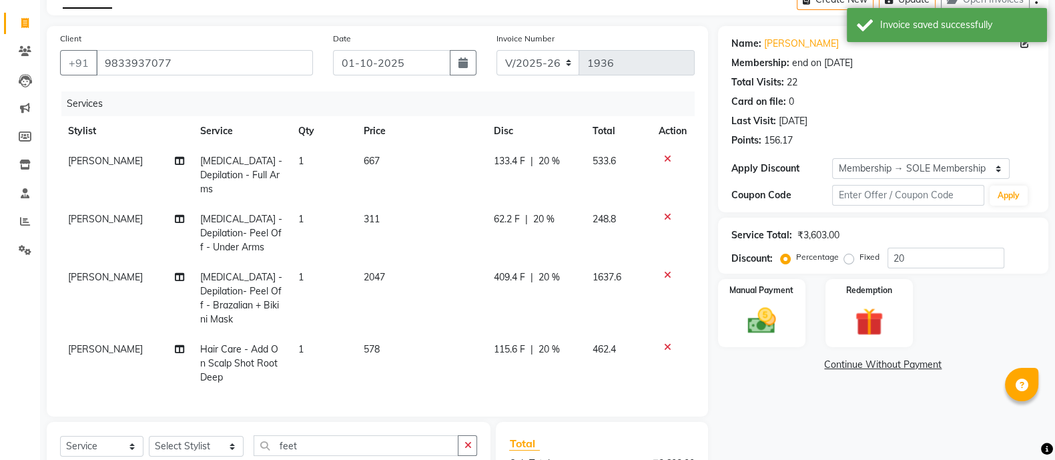
scroll to position [0, 0]
click at [212, 436] on select "Select Stylist [PERSON_NAME] Mohammmed [PERSON_NAME] [PERSON_NAME] [PERSON_NAME…" at bounding box center [196, 446] width 95 height 21
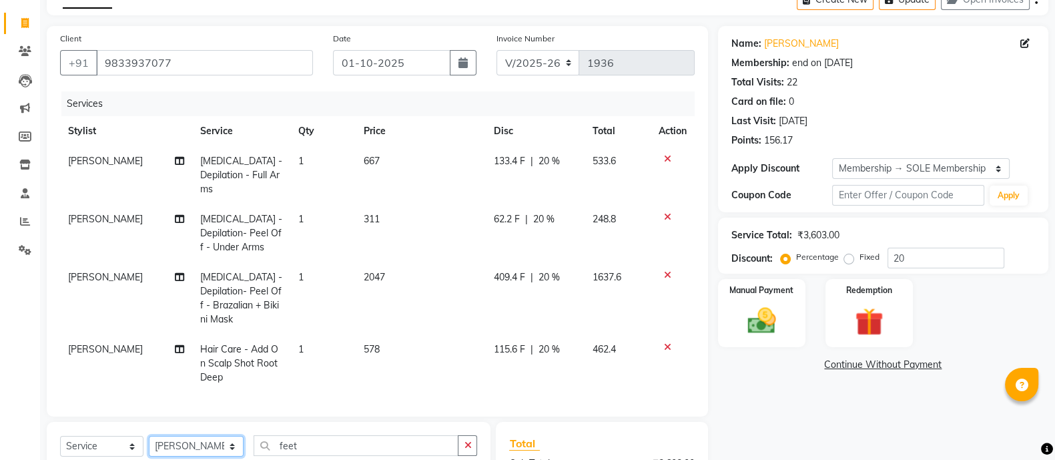
click at [149, 436] on select "Select Stylist [PERSON_NAME] Mohammmed [PERSON_NAME] [PERSON_NAME] [PERSON_NAME…" at bounding box center [196, 446] width 95 height 21
click at [184, 436] on select "Select Stylist [PERSON_NAME] Mohammmed [PERSON_NAME] [PERSON_NAME] [PERSON_NAME…" at bounding box center [196, 446] width 95 height 21
select select "70082"
click at [149, 436] on select "Select Stylist [PERSON_NAME] Mohammmed [PERSON_NAME] [PERSON_NAME] [PERSON_NAME…" at bounding box center [196, 446] width 95 height 21
click at [326, 435] on input "feet" at bounding box center [356, 445] width 205 height 21
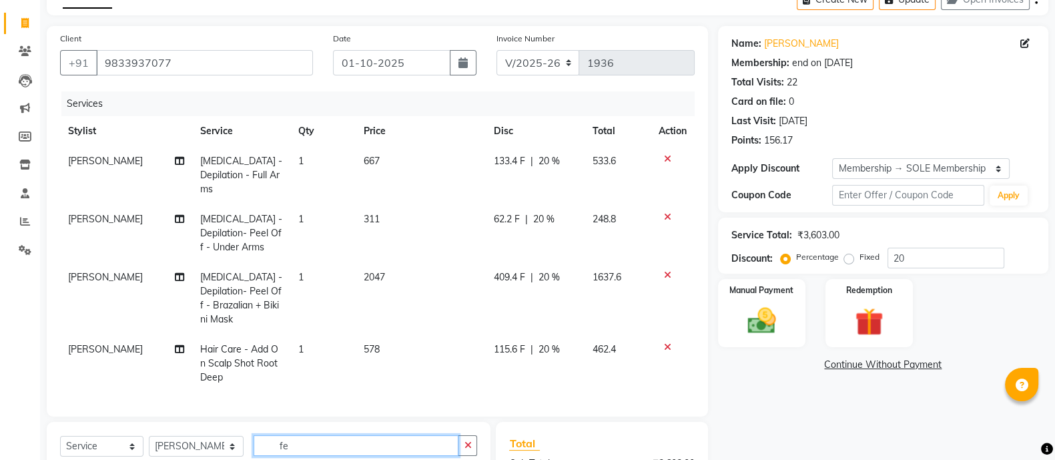
type input "f"
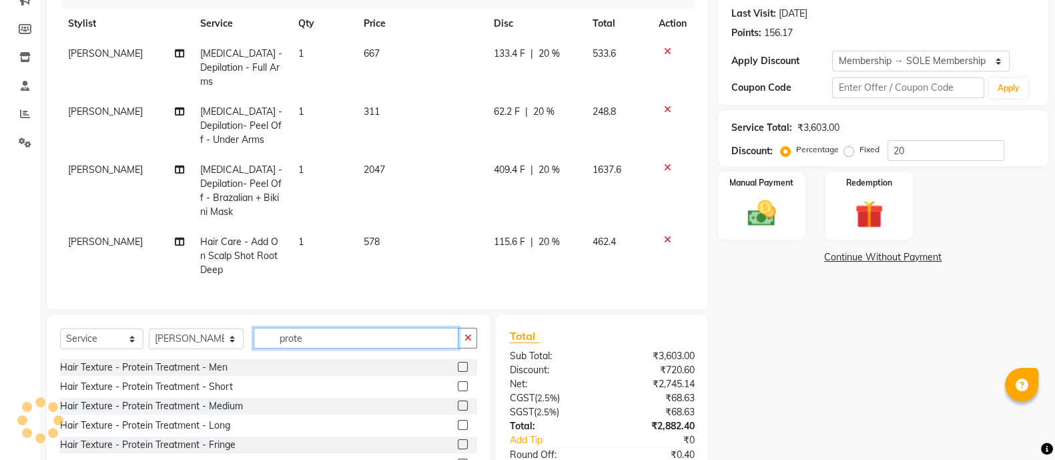
scroll to position [212, 0]
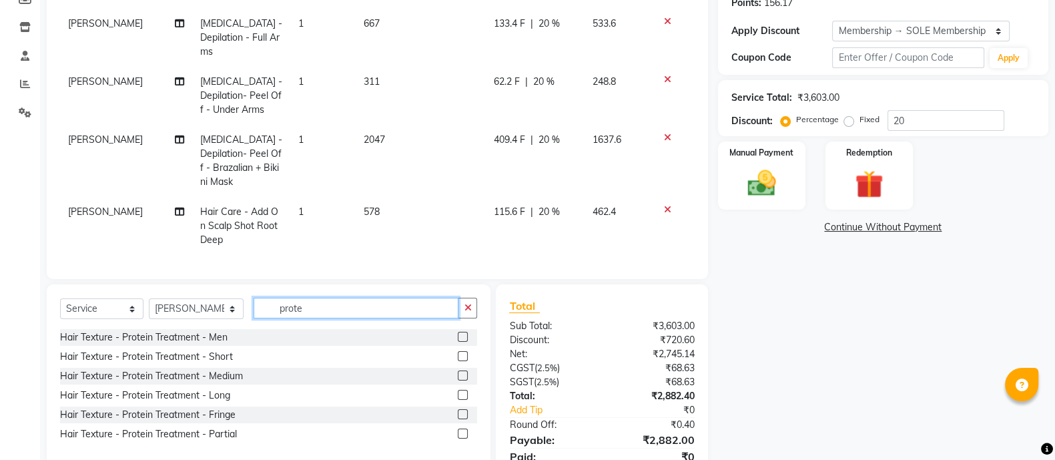
type input "prote"
click at [463, 370] on label at bounding box center [463, 375] width 10 height 10
click at [463, 372] on input "checkbox" at bounding box center [462, 376] width 9 height 9
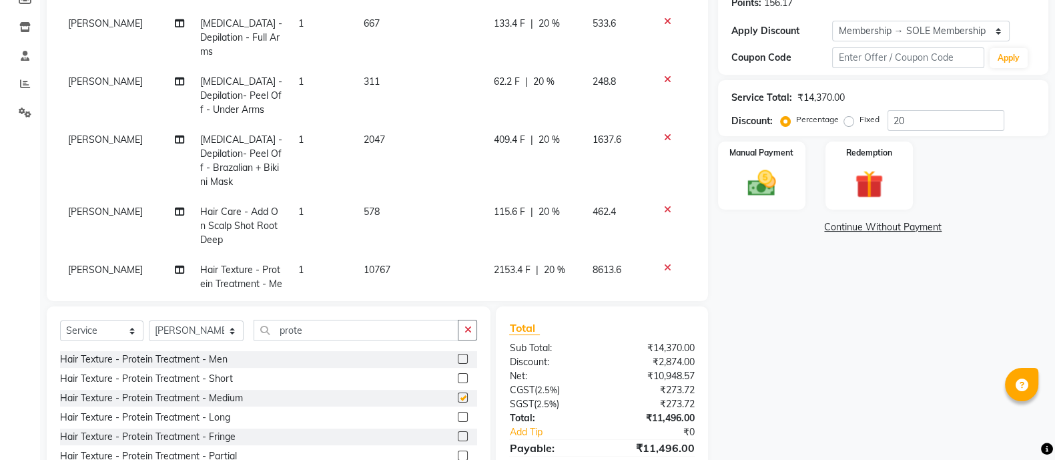
checkbox input "false"
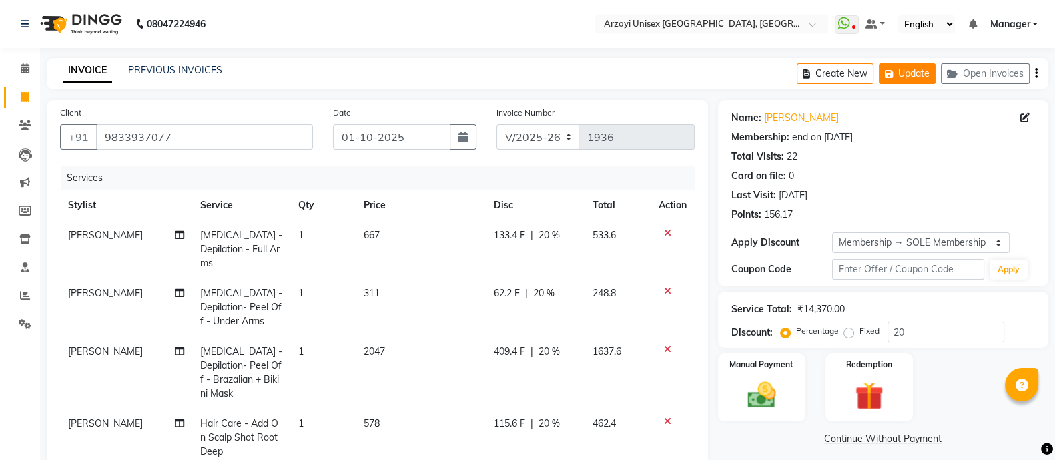
click at [912, 69] on button "Update" at bounding box center [907, 73] width 57 height 21
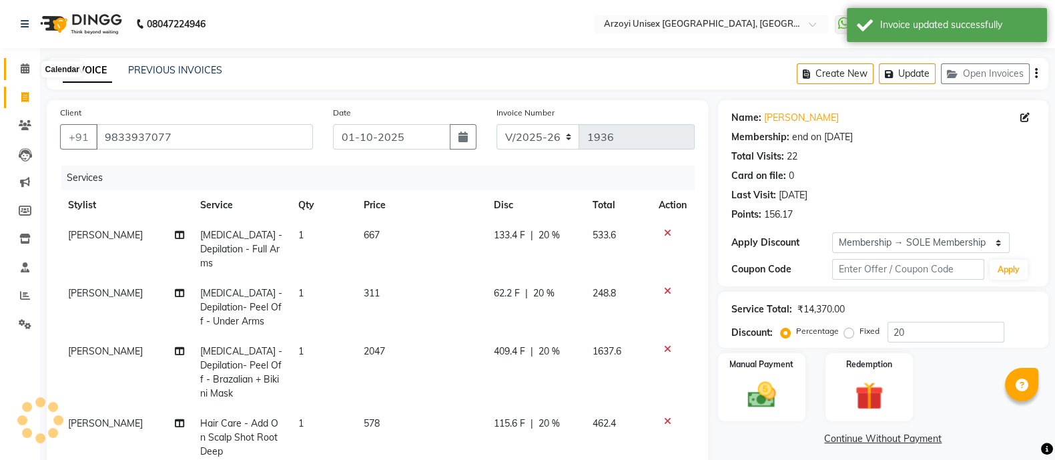
click at [31, 63] on span at bounding box center [24, 68] width 23 height 15
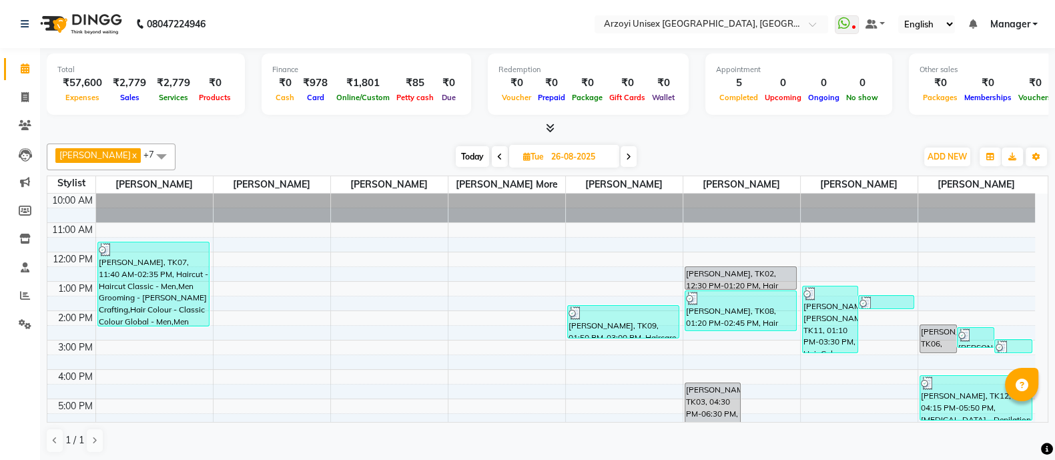
click at [589, 154] on input "26-08-2025" at bounding box center [580, 157] width 67 height 20
select select "8"
select select "2025"
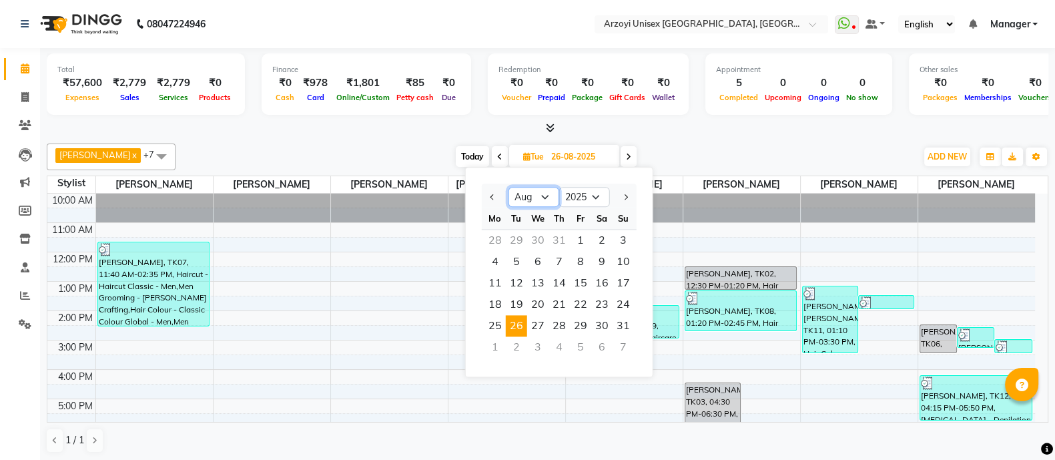
click at [541, 196] on select "Jan Feb Mar Apr May Jun [DATE] Aug Sep Oct Nov Dec" at bounding box center [534, 198] width 51 height 20
select select "10"
click at [509, 188] on select "Jan Feb Mar Apr May Jun [DATE] Aug Sep Oct Nov Dec" at bounding box center [534, 198] width 51 height 20
click at [544, 242] on span "1" at bounding box center [537, 240] width 21 height 21
type input "01-10-2025"
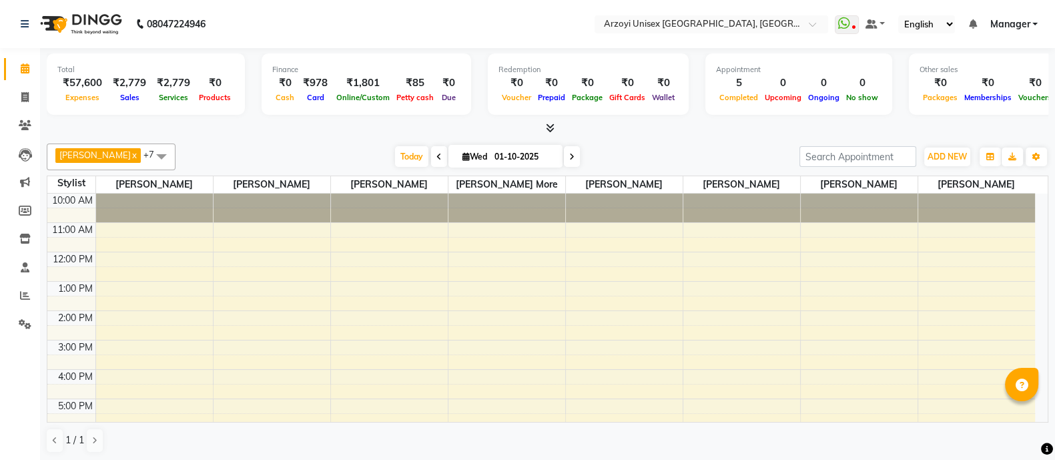
scroll to position [120, 0]
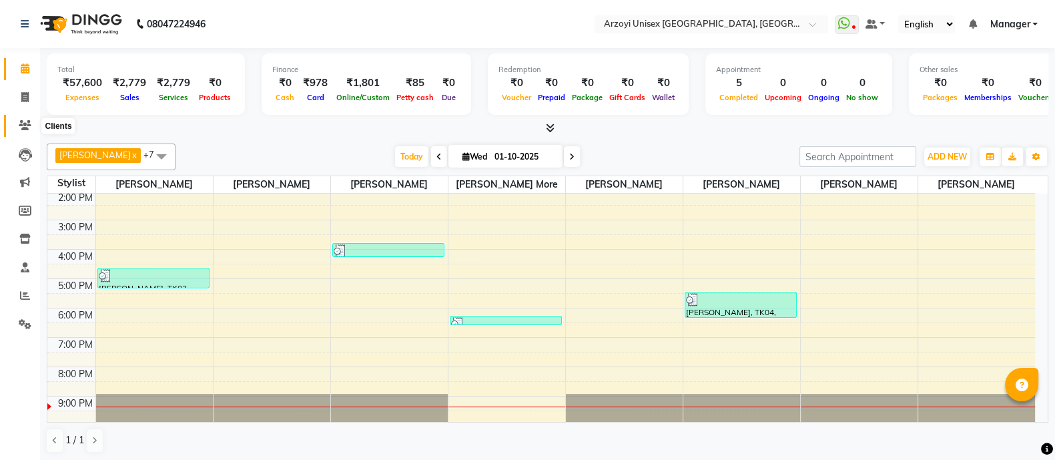
click at [23, 128] on icon at bounding box center [25, 125] width 13 height 10
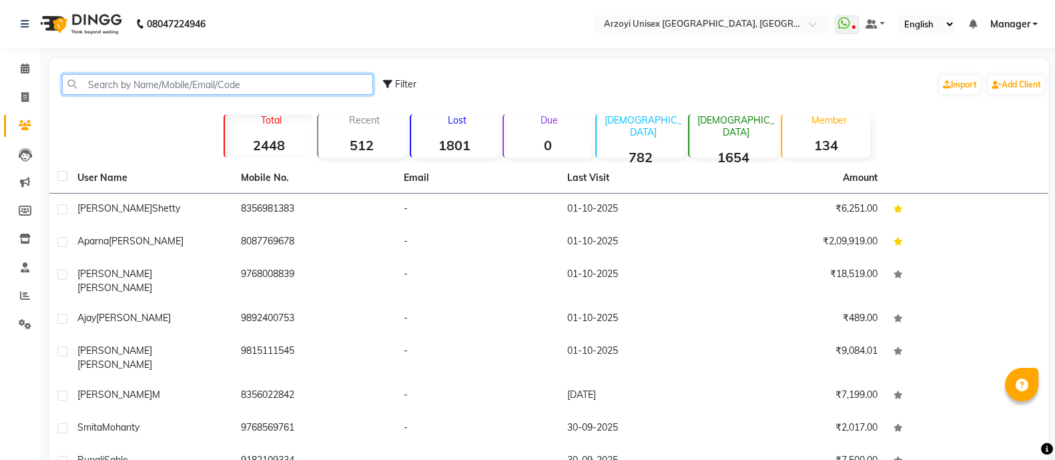
click at [150, 85] on input "text" at bounding box center [217, 84] width 311 height 21
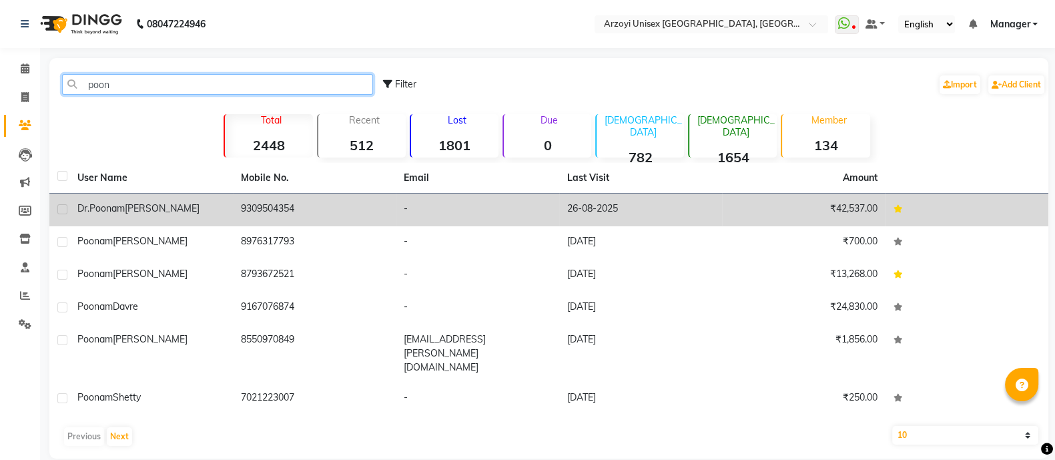
type input "poon"
click at [170, 212] on div "[PERSON_NAME]" at bounding box center [151, 209] width 148 height 14
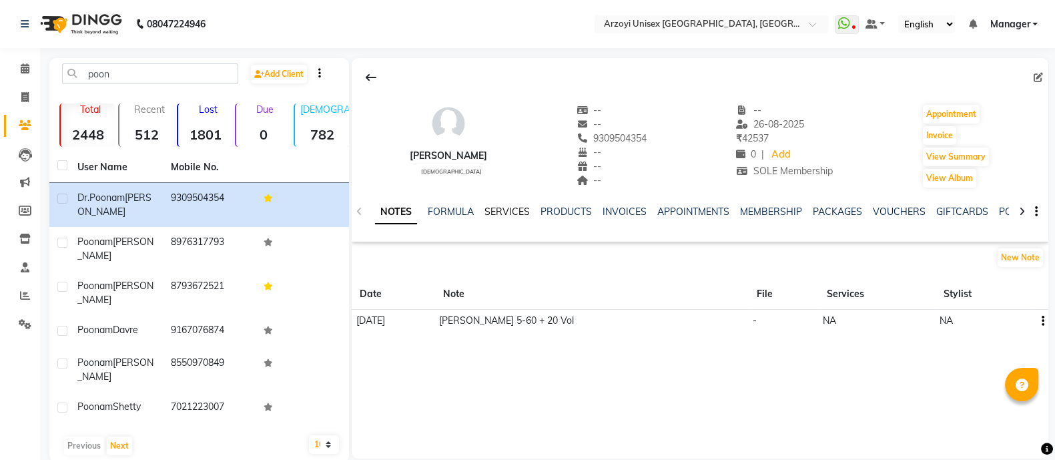
click at [490, 210] on link "SERVICES" at bounding box center [507, 212] width 45 height 12
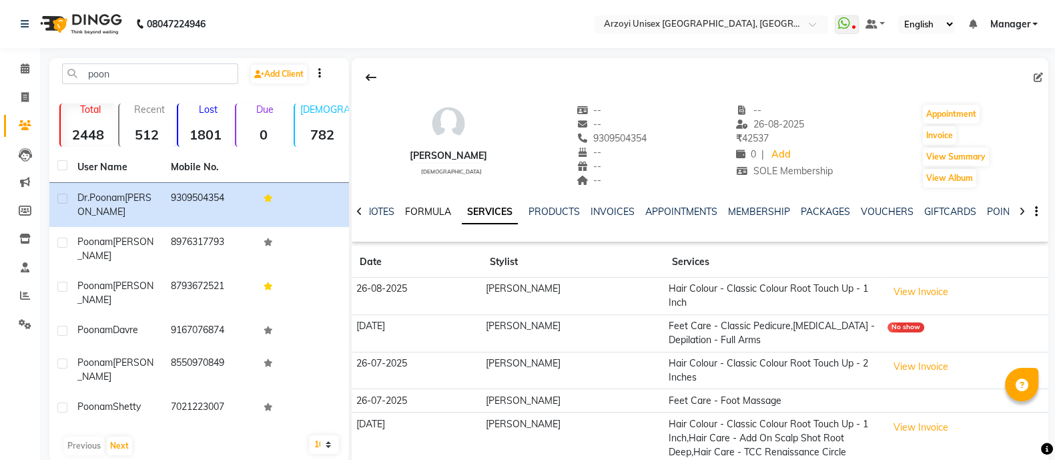
click at [430, 210] on link "FORMULA" at bounding box center [428, 212] width 46 height 12
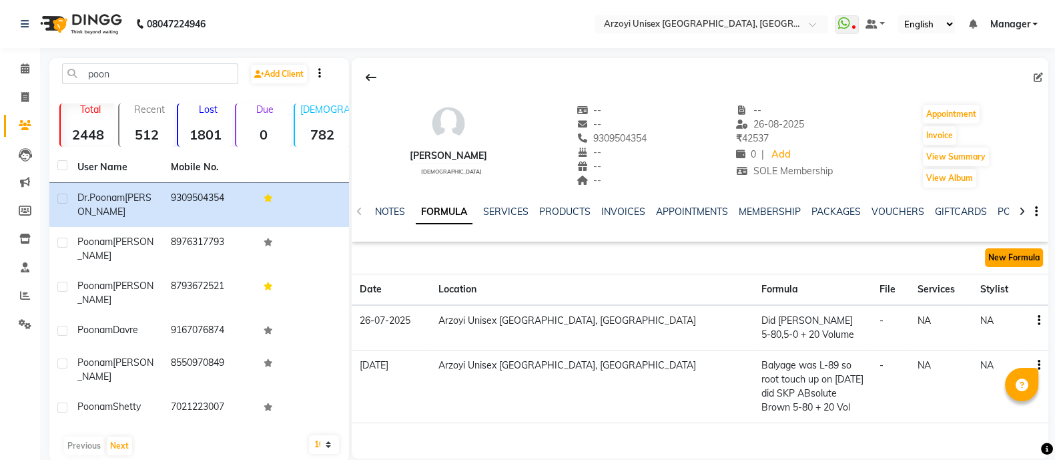
click at [1003, 259] on button "New Formula" at bounding box center [1014, 257] width 58 height 19
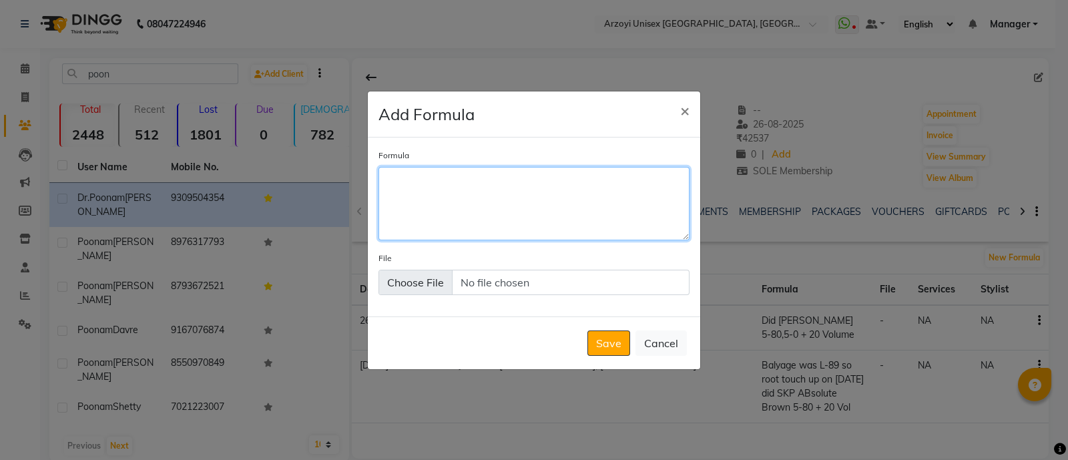
click at [511, 176] on textarea "Formula" at bounding box center [533, 203] width 311 height 73
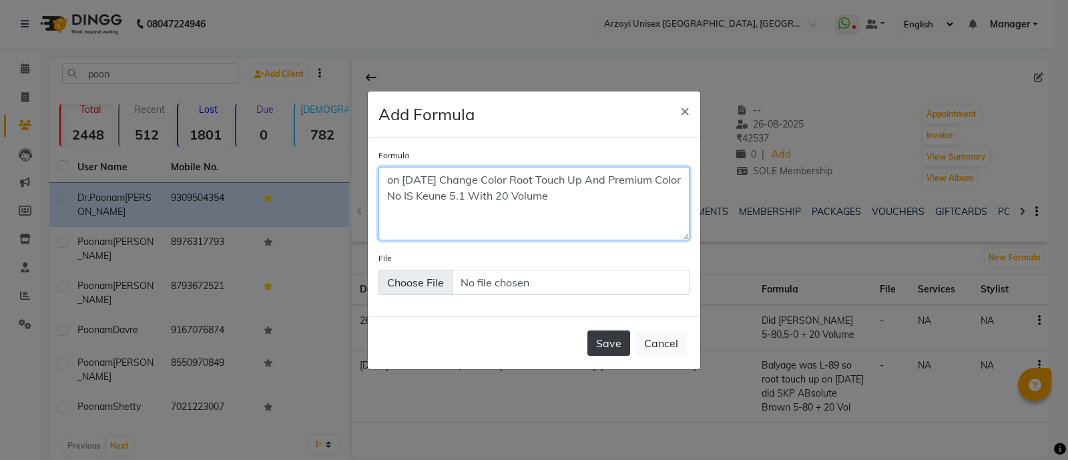
type textarea "on [DATE] Change Color Root Touch Up And Premium Color No IS Keune 5.1 With 20 …"
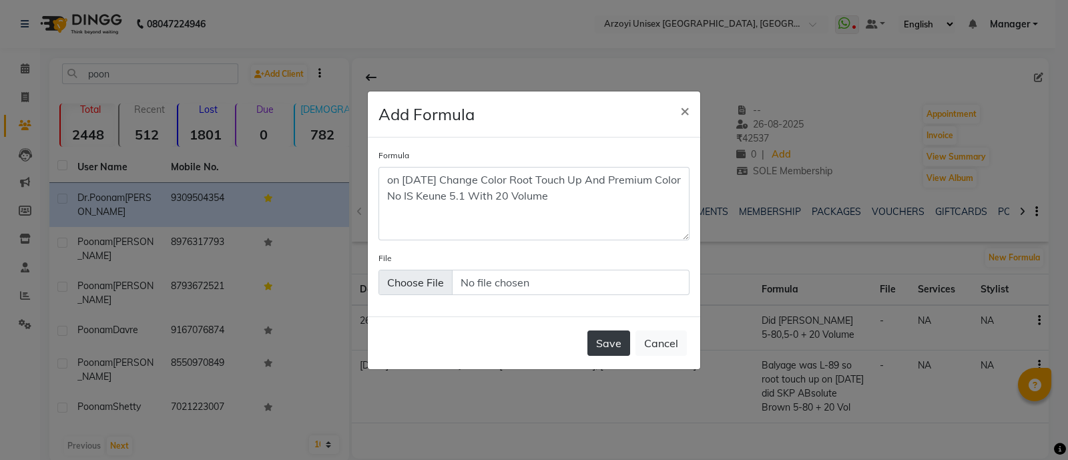
click at [605, 346] on button "Save" at bounding box center [608, 342] width 43 height 25
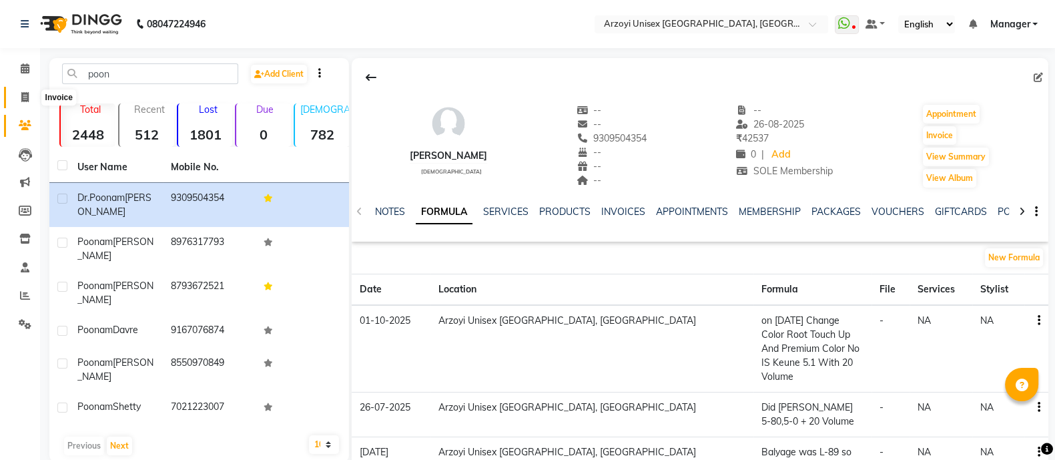
click at [25, 99] on icon at bounding box center [24, 97] width 7 height 10
select select "5286"
select select "service"
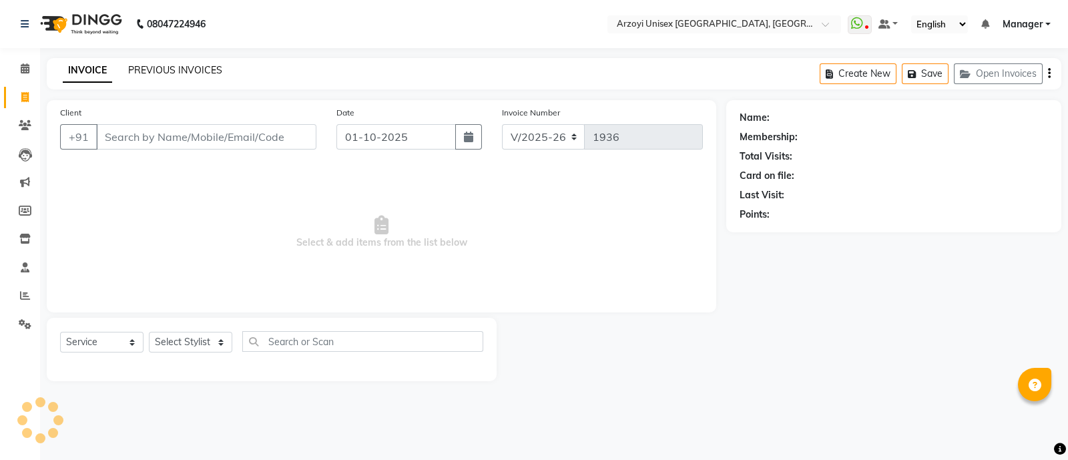
click at [178, 70] on link "PREVIOUS INVOICES" at bounding box center [175, 70] width 94 height 12
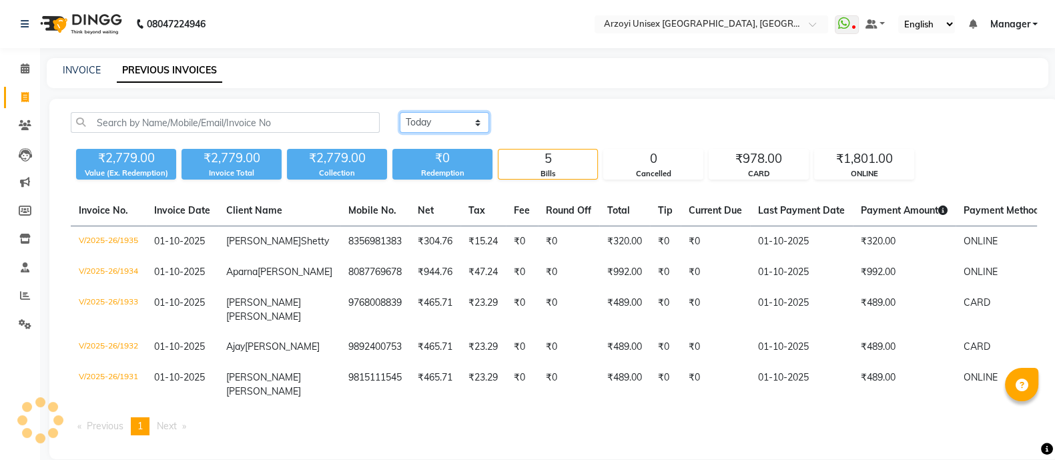
drag, startPoint x: 443, startPoint y: 125, endPoint x: 451, endPoint y: 161, distance: 36.9
click at [451, 161] on div "[DATE] [DATE] Custom Range ₹2,779.00 Value (Ex. Redemption) ₹2,779.00 Invoice T…" at bounding box center [554, 145] width 983 height 67
click at [400, 112] on select "[DATE] [DATE] Custom Range" at bounding box center [444, 122] width 89 height 21
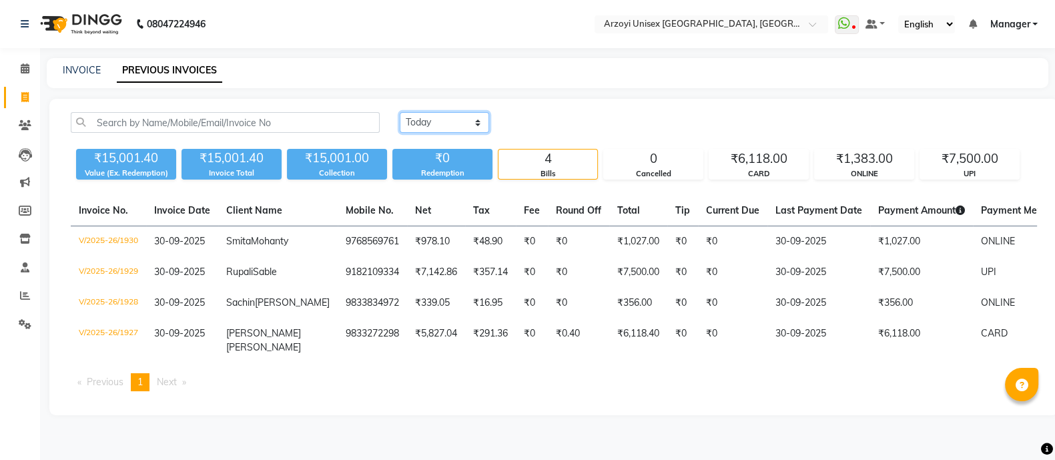
click at [432, 120] on select "[DATE] [DATE] Custom Range" at bounding box center [444, 122] width 89 height 21
select select "today"
click at [400, 112] on select "[DATE] [DATE] Custom Range" at bounding box center [444, 122] width 89 height 21
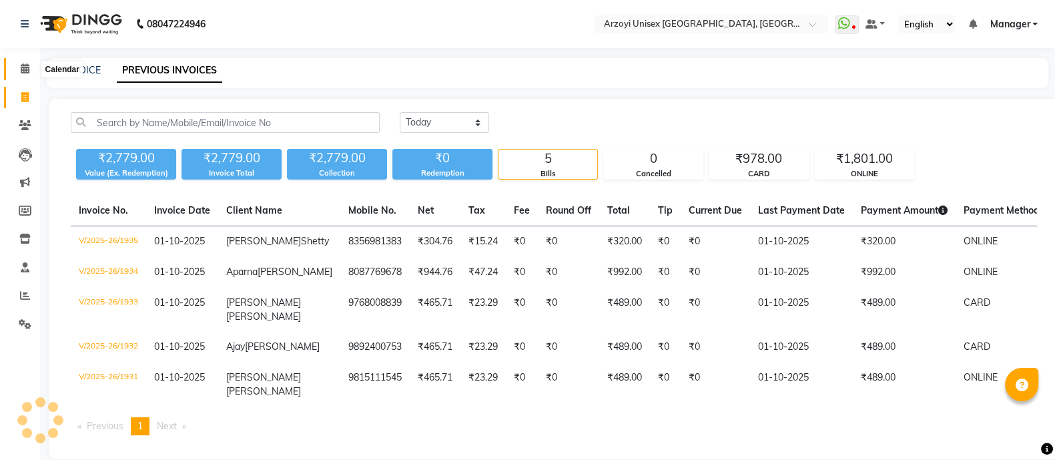
click at [23, 69] on icon at bounding box center [25, 68] width 9 height 10
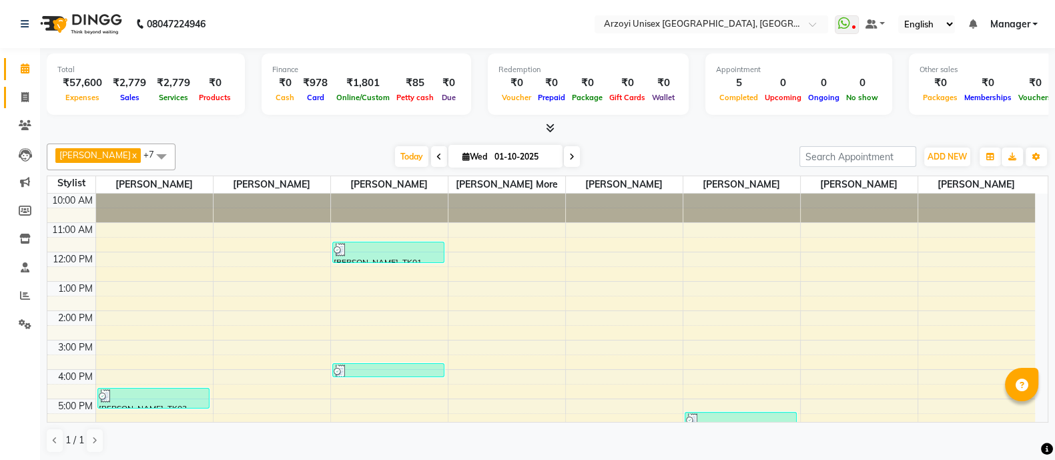
click at [24, 107] on link "Invoice" at bounding box center [20, 98] width 32 height 22
select select "5286"
select select "service"
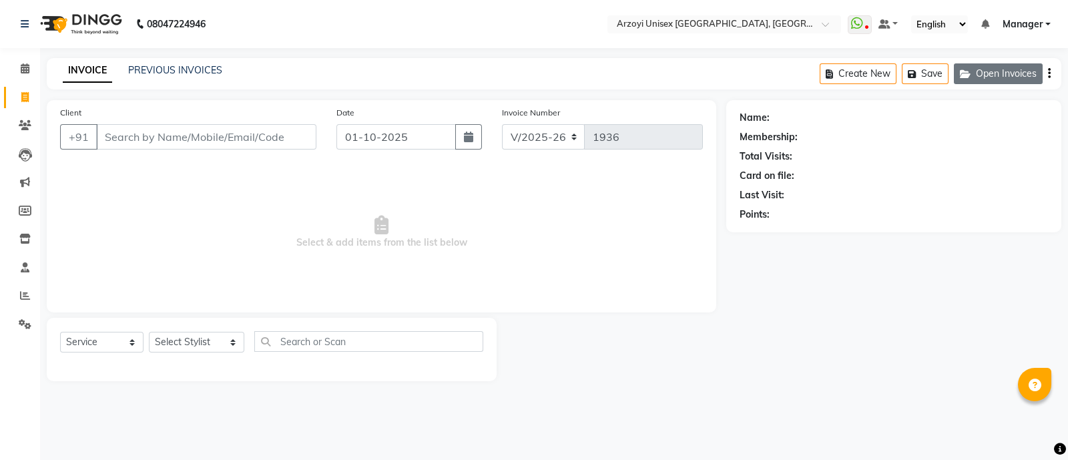
click at [989, 68] on button "Open Invoices" at bounding box center [998, 73] width 89 height 21
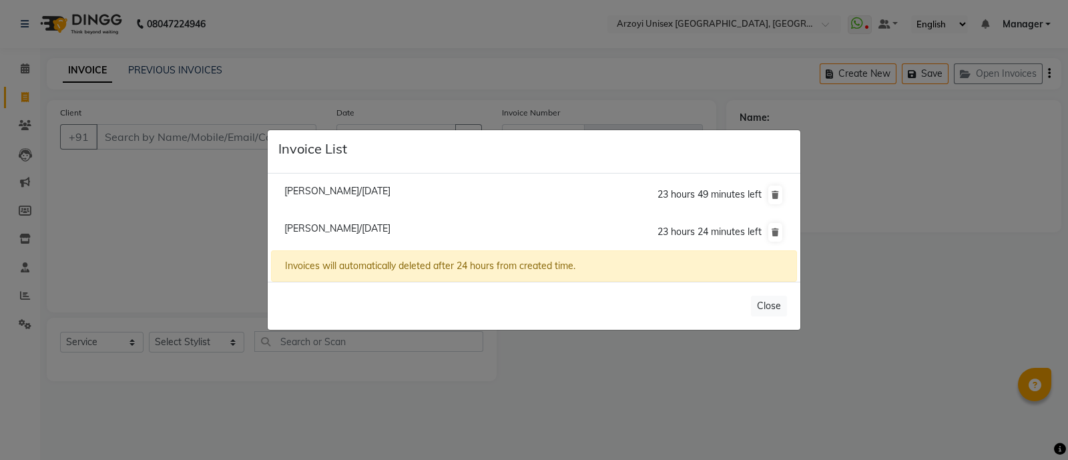
click at [356, 192] on span "[PERSON_NAME]/[DATE]" at bounding box center [337, 191] width 106 height 12
type input "9309504354"
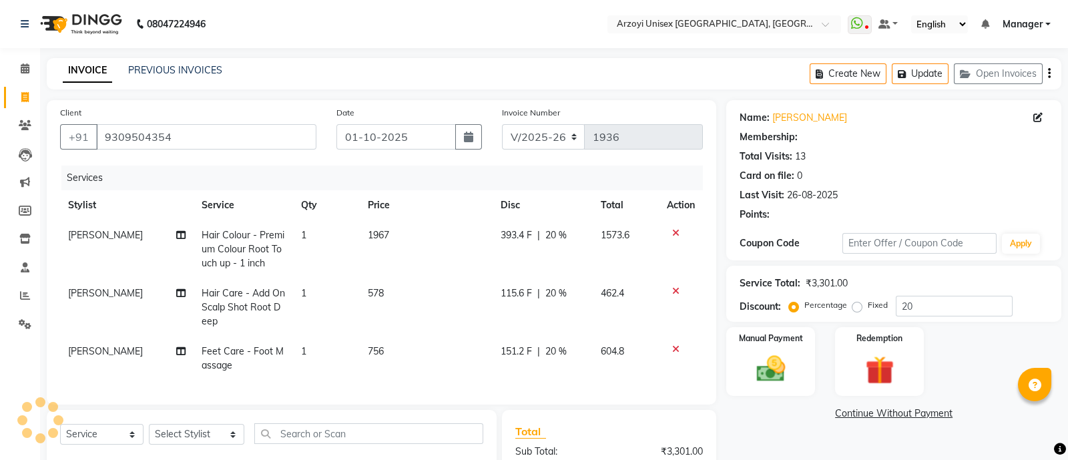
type input "0"
select select "2: Object"
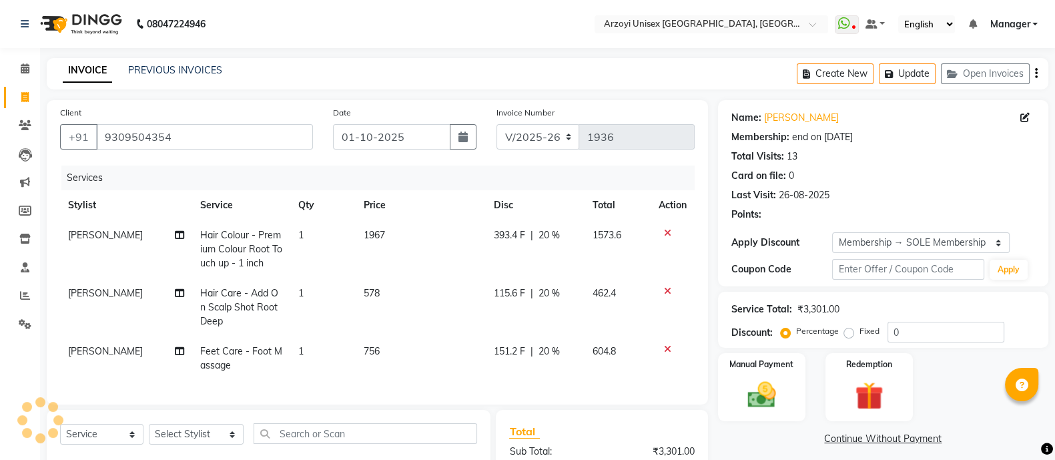
type input "20"
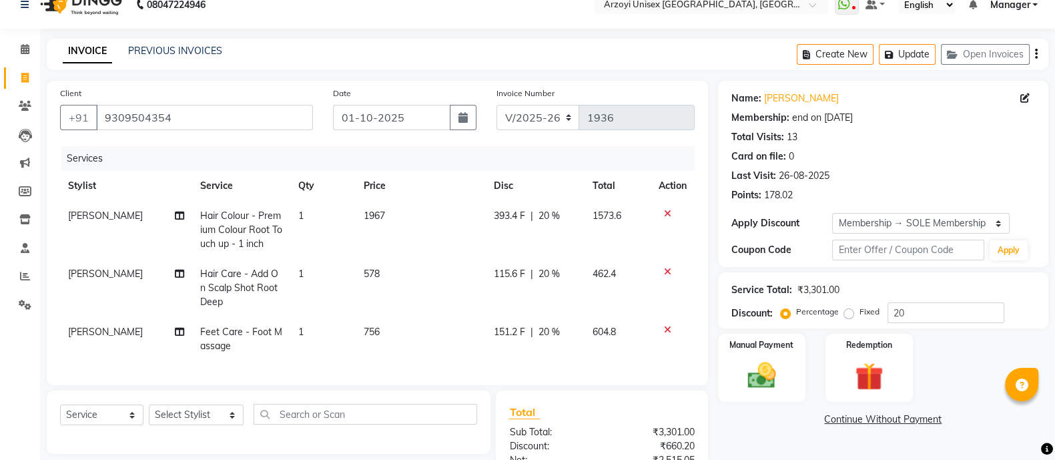
scroll to position [61, 0]
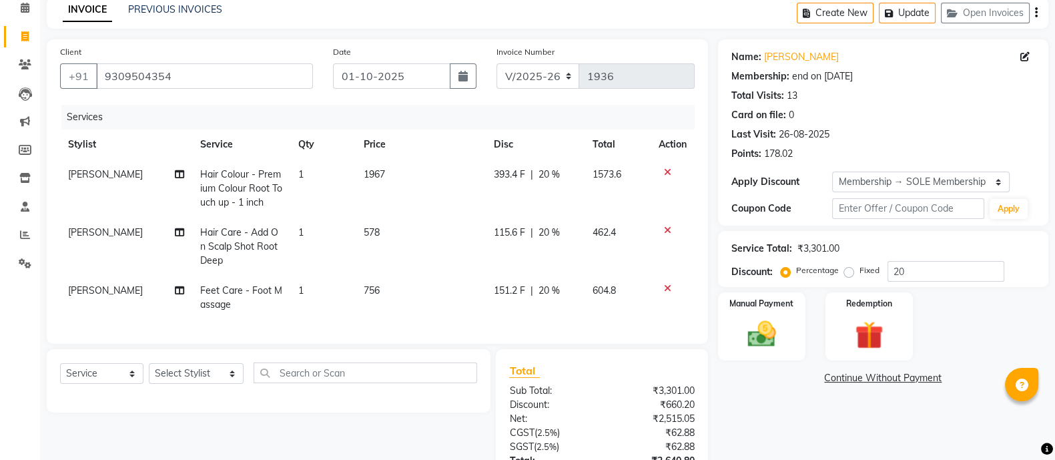
click at [546, 231] on span "20 %" at bounding box center [549, 233] width 21 height 14
select select "36059"
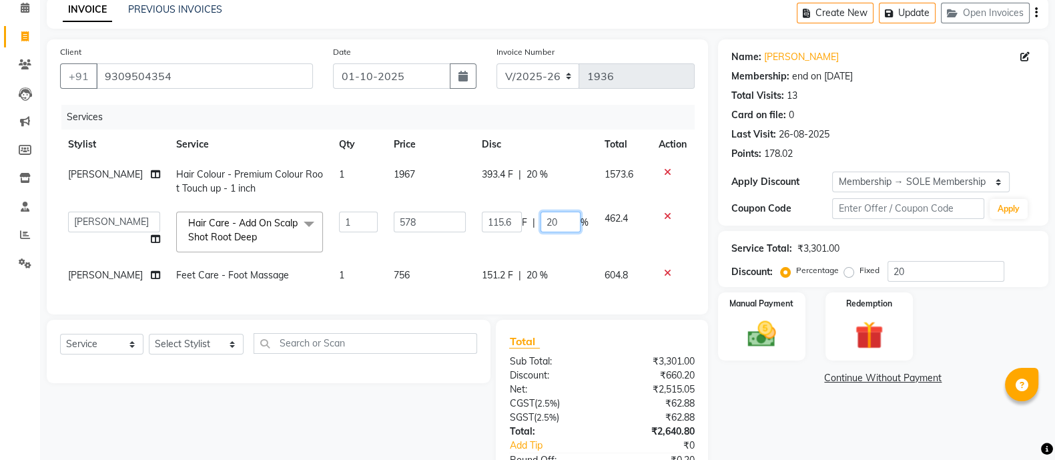
click at [565, 232] on input "20" at bounding box center [561, 222] width 40 height 21
type input "2"
type input "100"
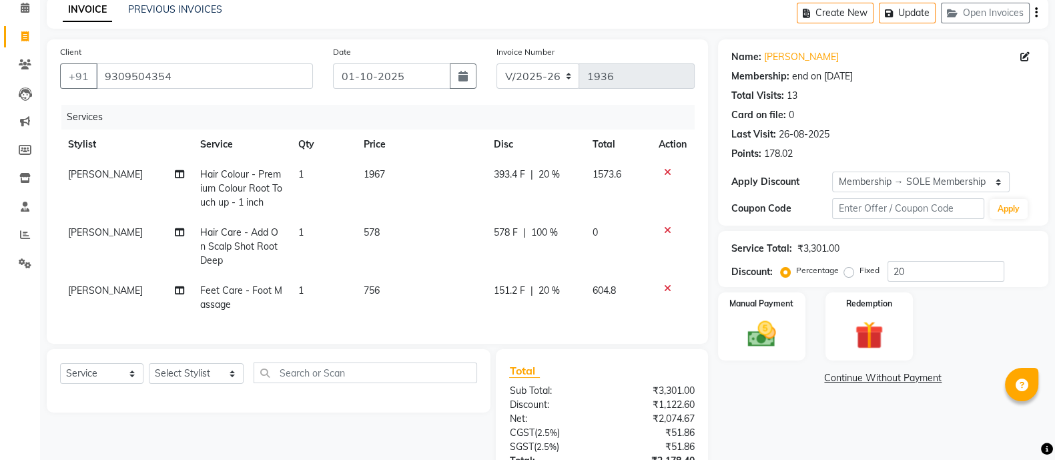
click at [559, 252] on td "578 F | 100 %" at bounding box center [535, 247] width 99 height 58
select select "36059"
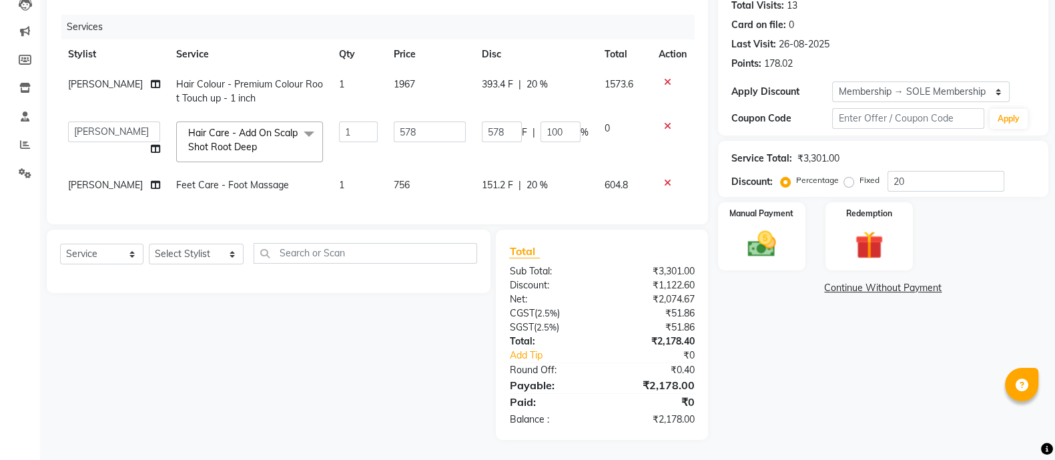
scroll to position [0, 0]
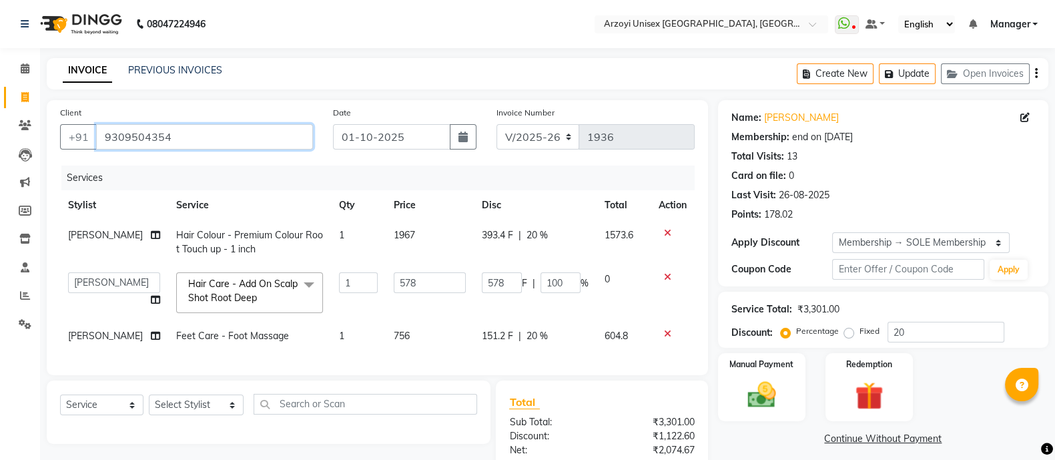
click at [197, 131] on input "9309504354" at bounding box center [204, 136] width 217 height 25
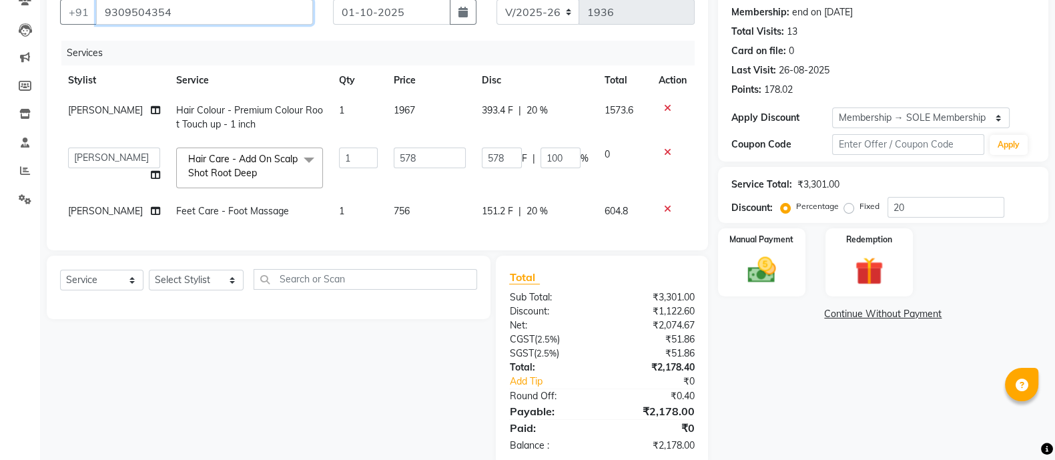
scroll to position [177, 0]
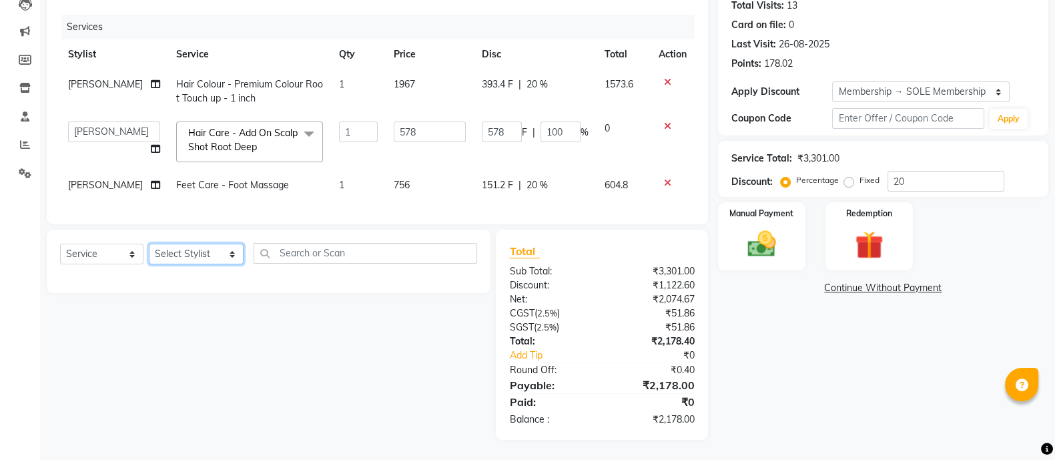
click at [192, 258] on select "Select Stylist [PERSON_NAME] Mohammmed [PERSON_NAME] [PERSON_NAME] [PERSON_NAME…" at bounding box center [196, 254] width 95 height 21
select select "36059"
click at [149, 244] on select "Select Stylist [PERSON_NAME] Mohammmed [PERSON_NAME] [PERSON_NAME] [PERSON_NAME…" at bounding box center [196, 254] width 95 height 21
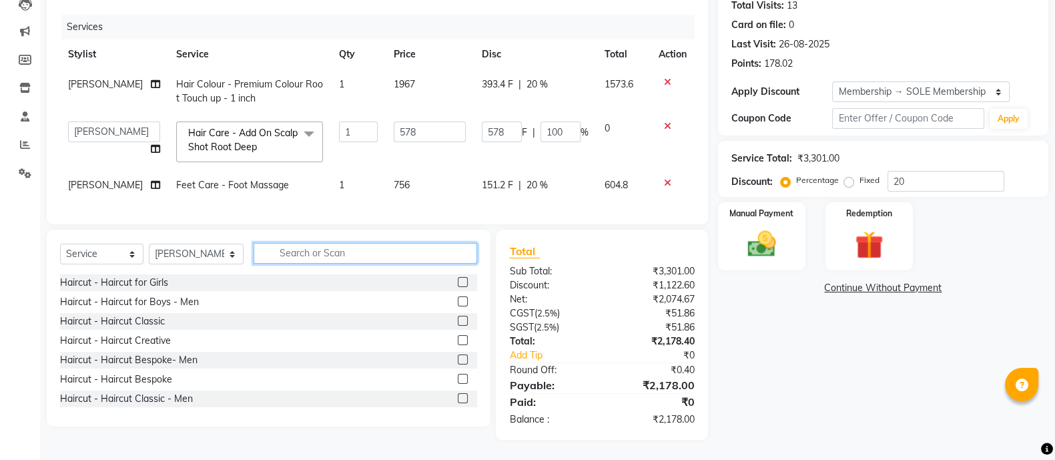
click at [288, 252] on input "text" at bounding box center [366, 253] width 224 height 21
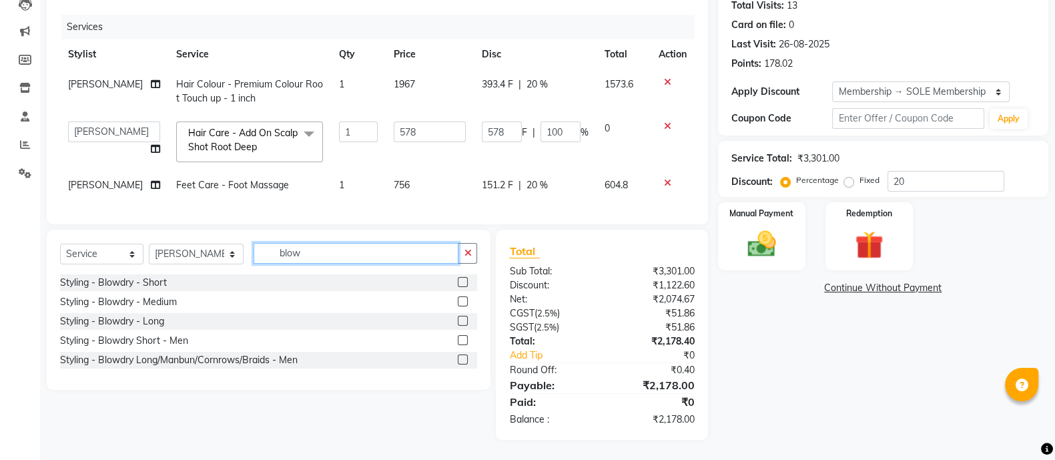
type input "blow"
click at [463, 302] on label at bounding box center [463, 301] width 10 height 10
click at [463, 302] on input "checkbox" at bounding box center [462, 302] width 9 height 9
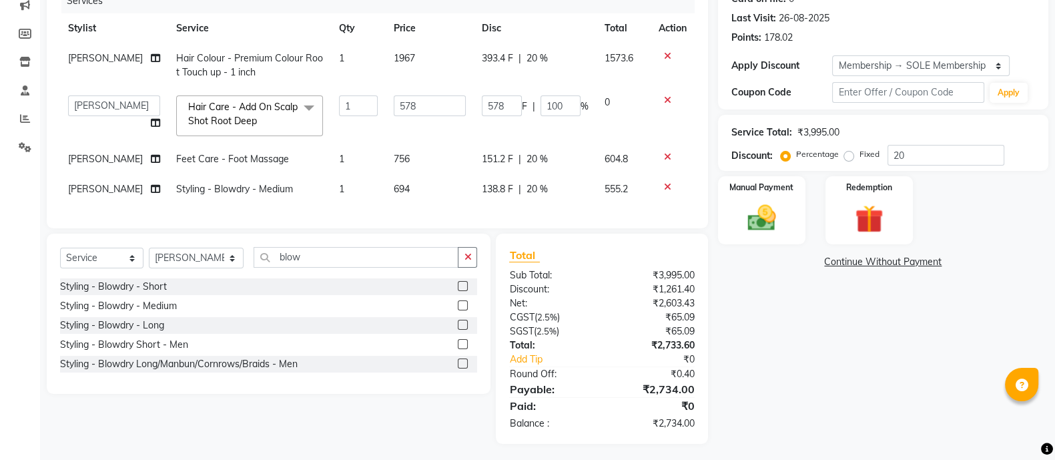
scroll to position [188, 0]
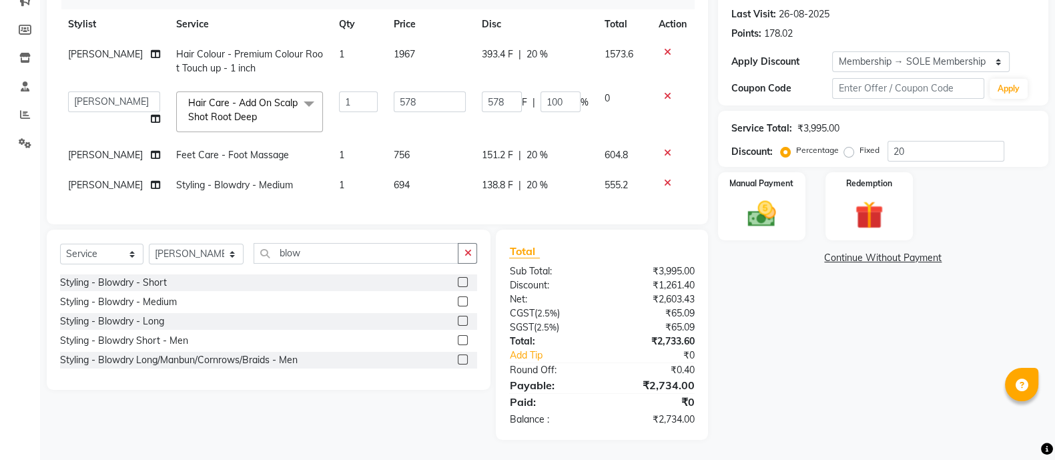
click at [665, 187] on icon at bounding box center [667, 182] width 7 height 9
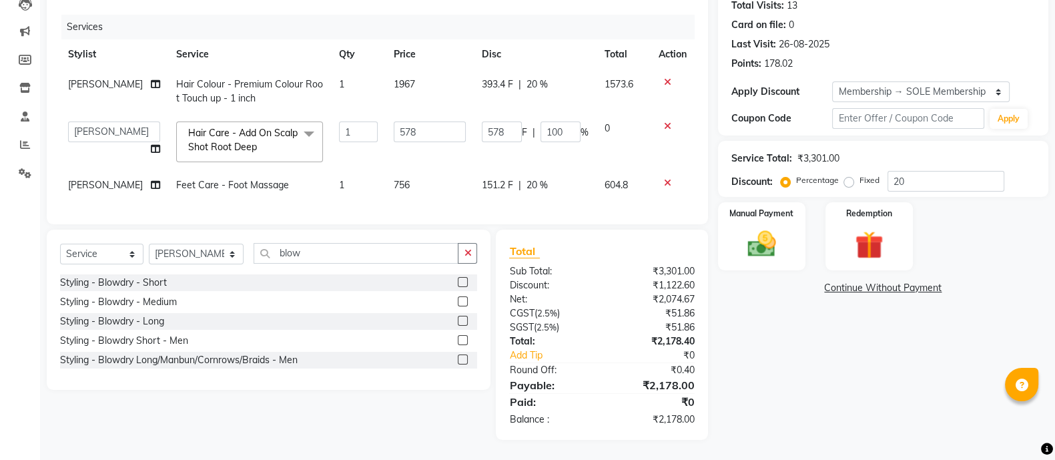
scroll to position [177, 0]
click at [463, 301] on label at bounding box center [463, 301] width 10 height 10
click at [463, 301] on input "checkbox" at bounding box center [462, 302] width 9 height 9
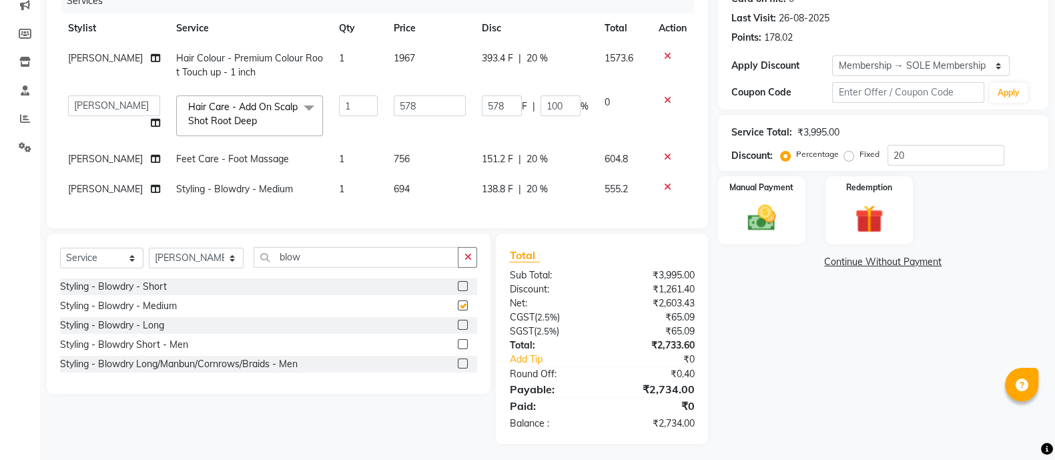
scroll to position [188, 0]
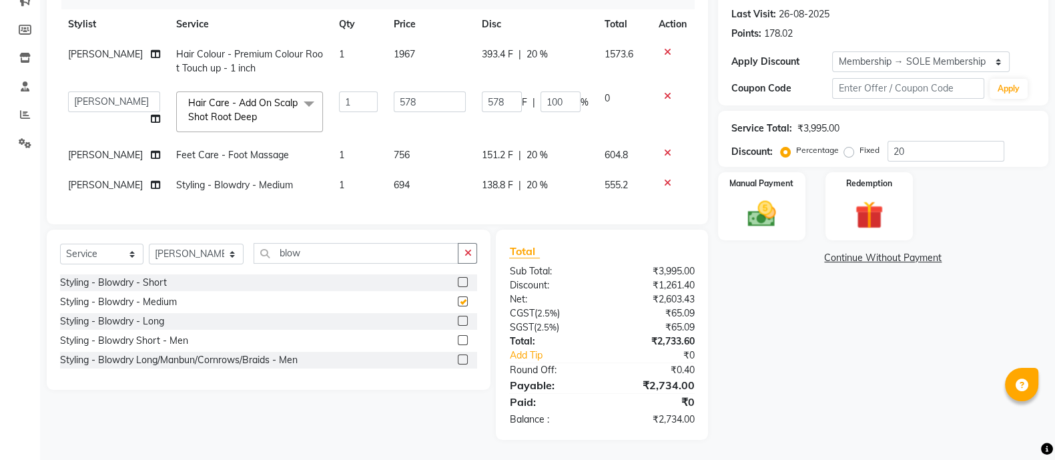
checkbox input "false"
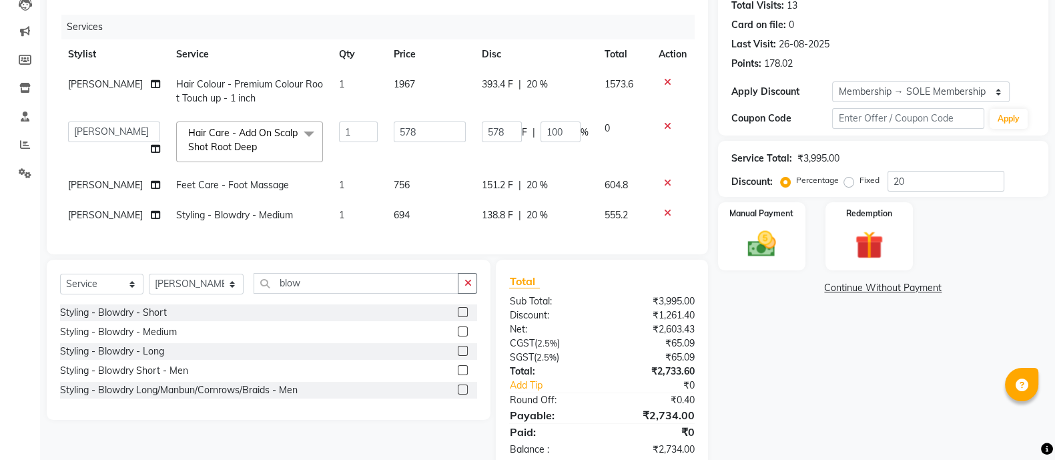
scroll to position [221, 0]
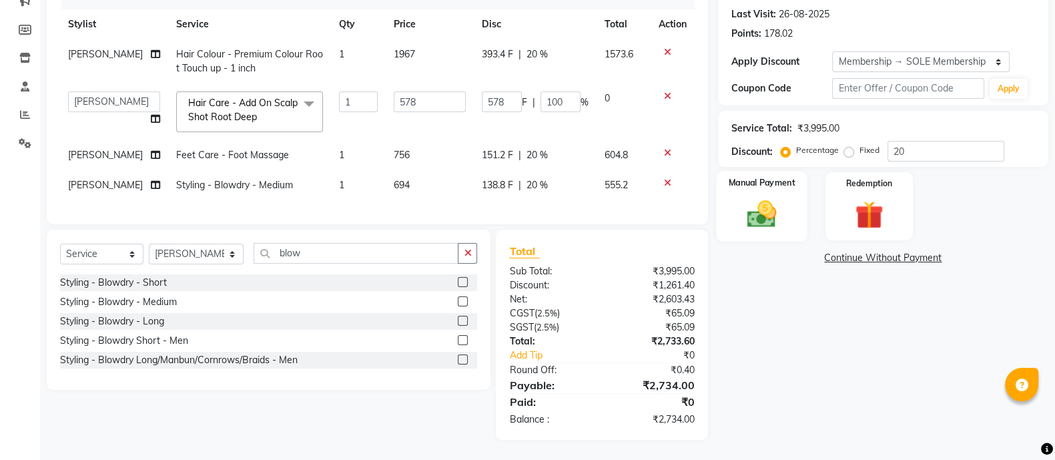
click at [755, 197] on img at bounding box center [761, 213] width 47 height 33
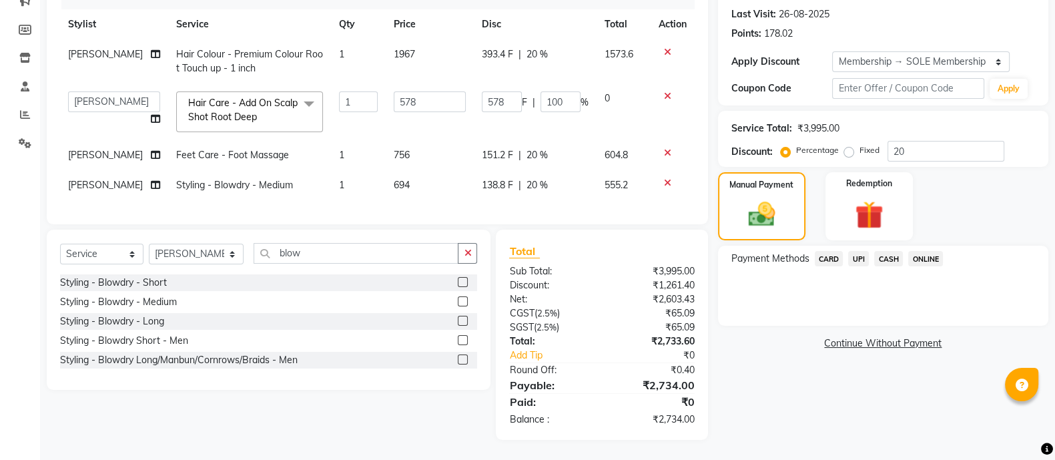
click at [923, 251] on span "ONLINE" at bounding box center [925, 258] width 35 height 15
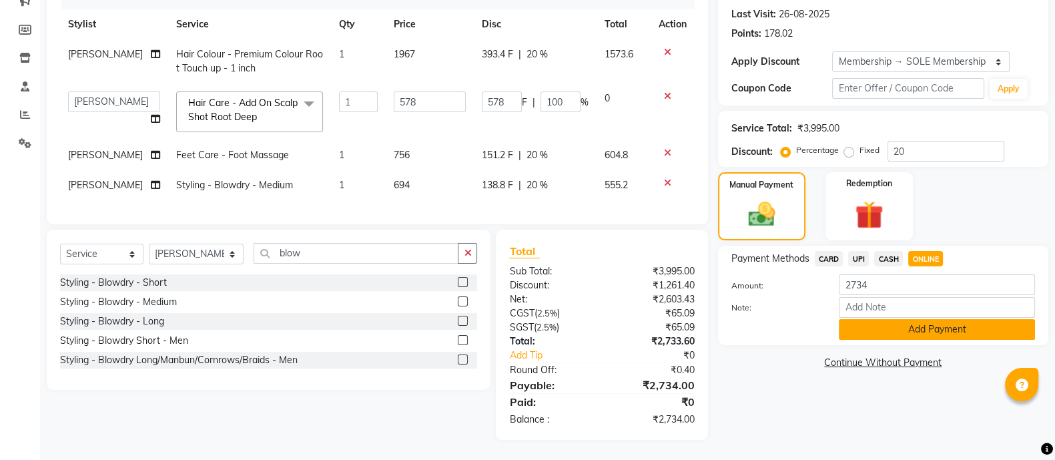
click at [901, 319] on button "Add Payment" at bounding box center [937, 329] width 196 height 21
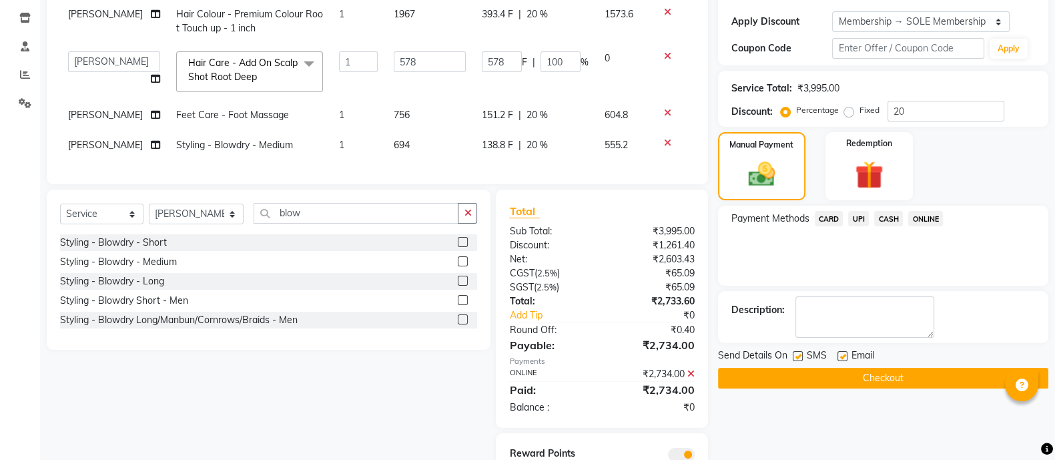
scroll to position [336, 0]
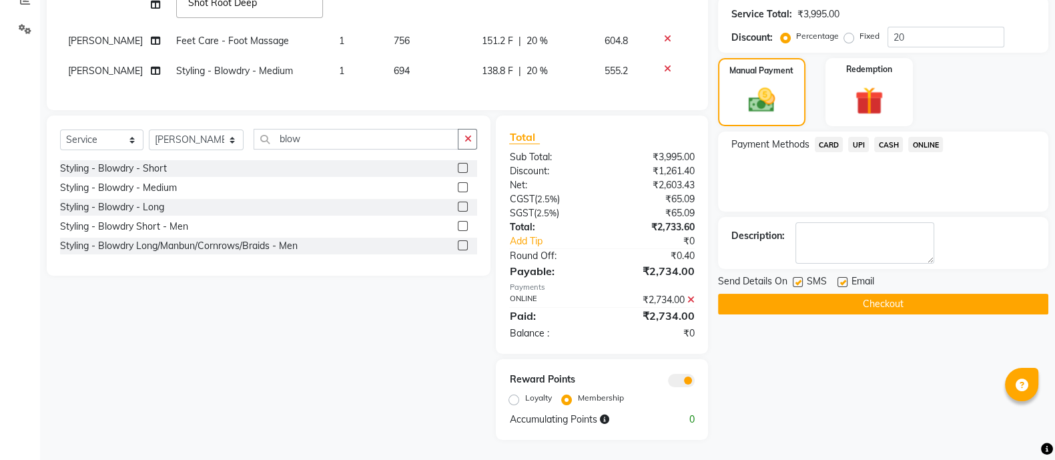
click at [525, 400] on label "Loyalty" at bounding box center [538, 398] width 27 height 12
click at [512, 400] on input "Loyalty" at bounding box center [516, 397] width 9 height 9
radio input "true"
click at [753, 294] on button "Checkout" at bounding box center [883, 304] width 330 height 21
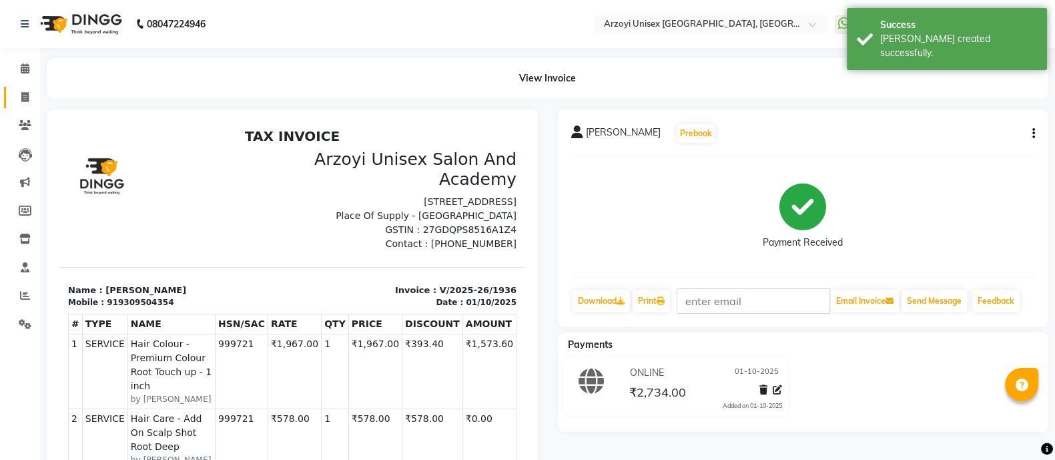
click at [23, 98] on icon at bounding box center [24, 97] width 7 height 10
select select "service"
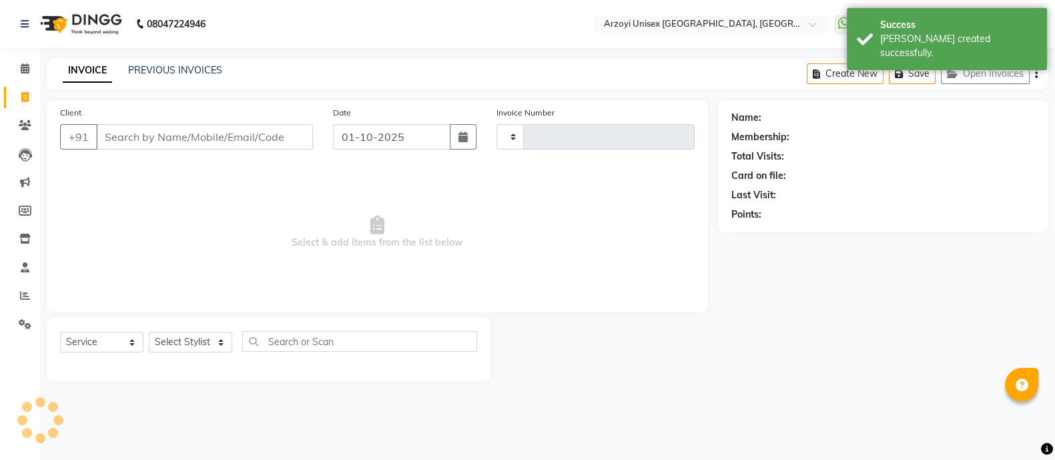
type input "1937"
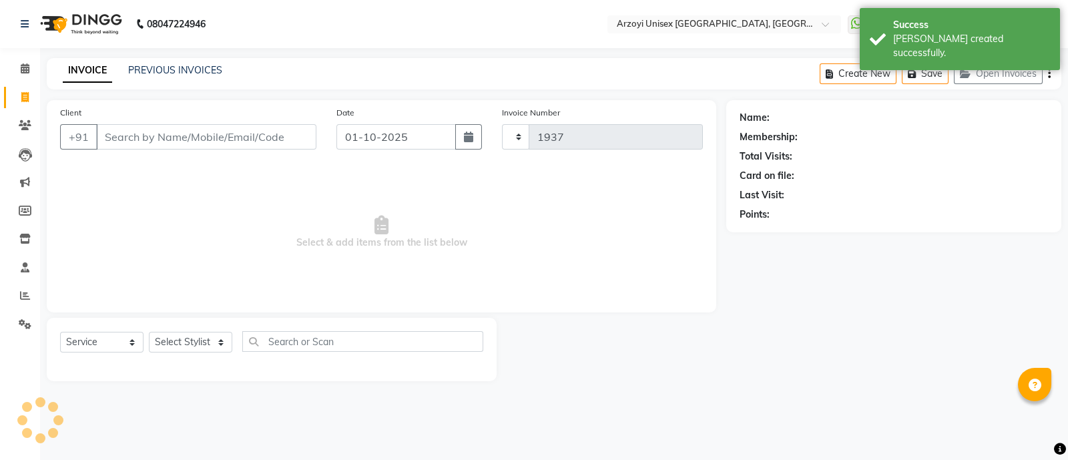
select select "5286"
click at [1000, 77] on button "Open Invoices" at bounding box center [998, 73] width 89 height 21
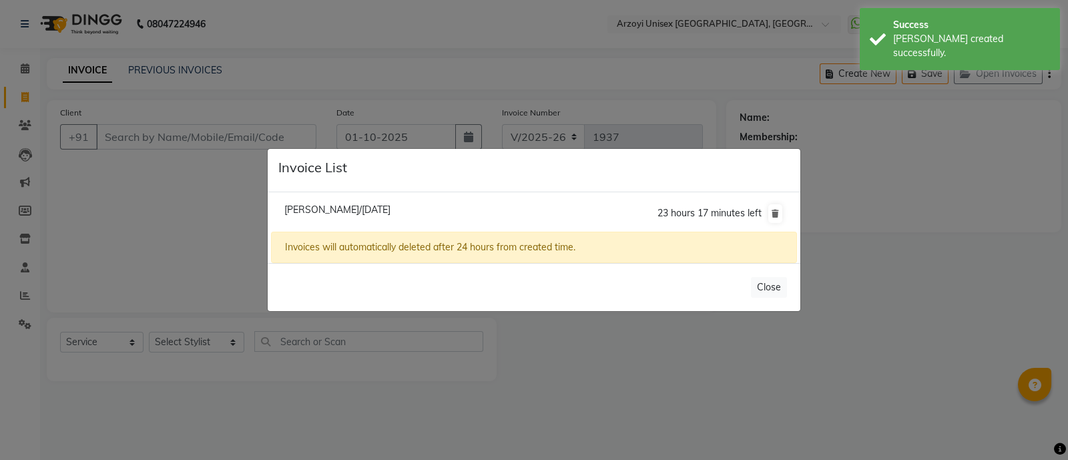
click at [302, 210] on span "[PERSON_NAME]/[DATE]" at bounding box center [337, 210] width 106 height 12
type input "9833937077"
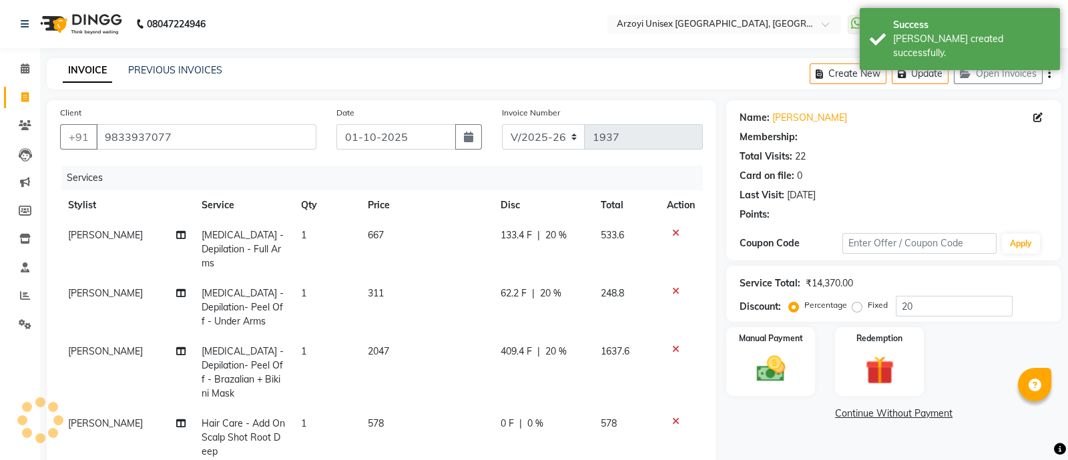
type input "0"
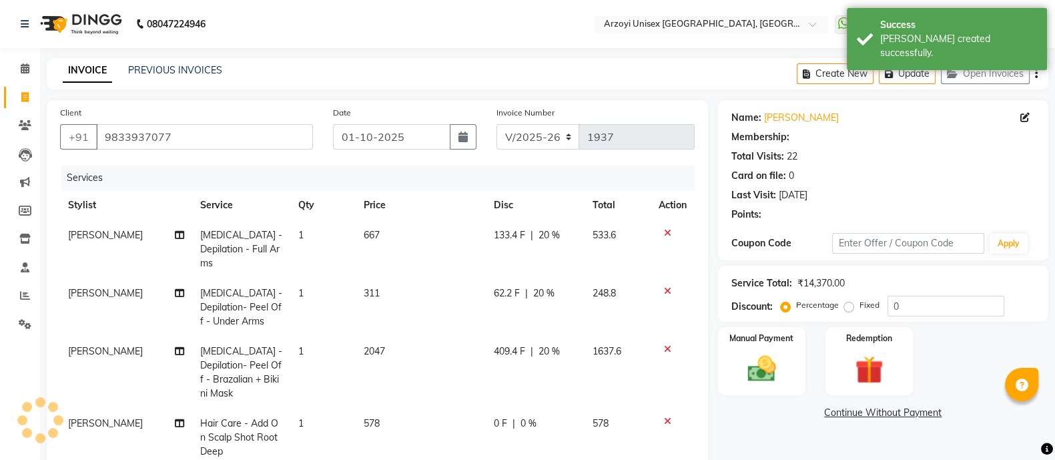
select select "2: Object"
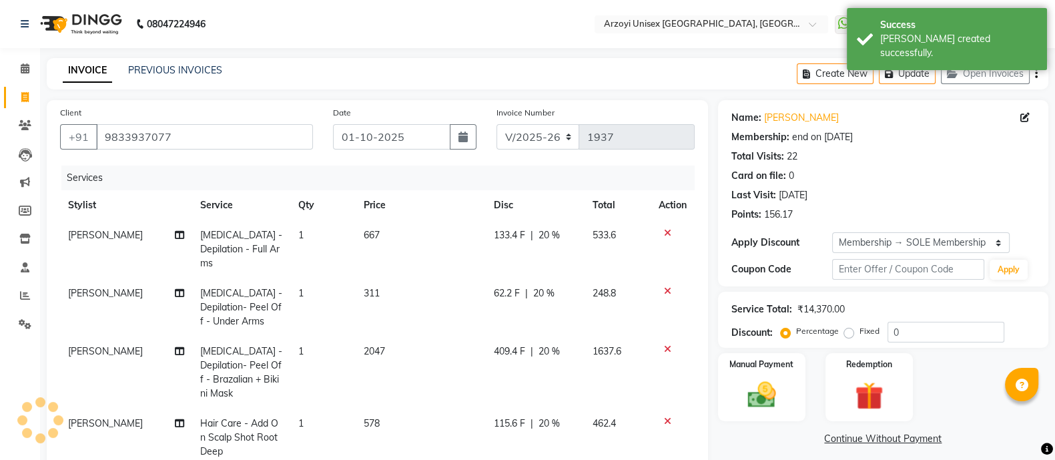
type input "20"
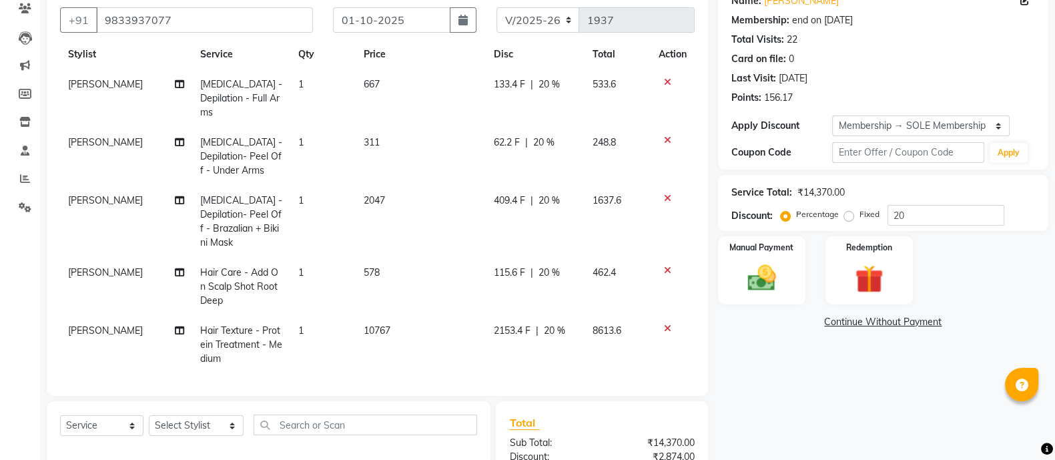
scroll to position [118, 0]
click at [543, 264] on span "20 %" at bounding box center [549, 271] width 21 height 14
select select "36059"
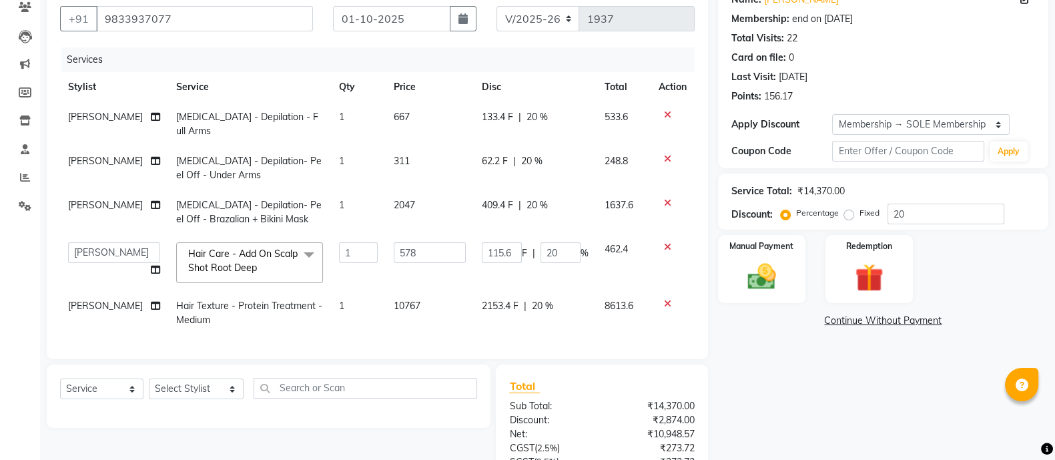
scroll to position [0, 0]
click at [552, 242] on input "20" at bounding box center [561, 252] width 40 height 21
type input "100"
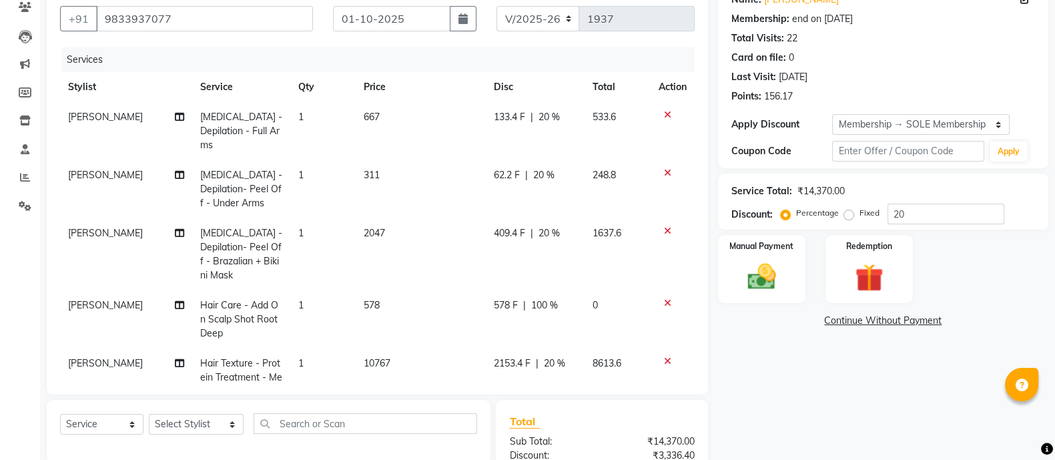
click at [557, 260] on tbody "[PERSON_NAME] [MEDICAL_DATA] - Depilation - Full Arms 1 667 133.4 F | 20 % 533.…" at bounding box center [377, 254] width 635 height 304
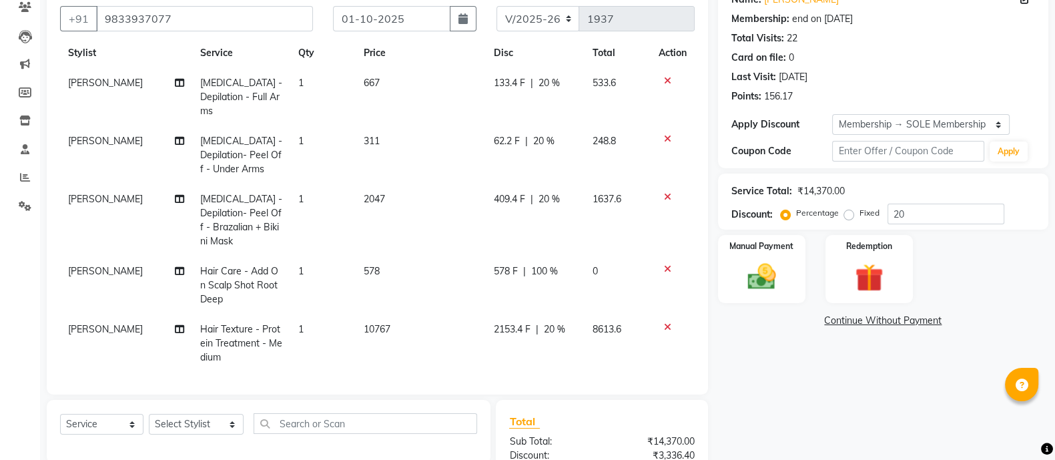
scroll to position [143, 0]
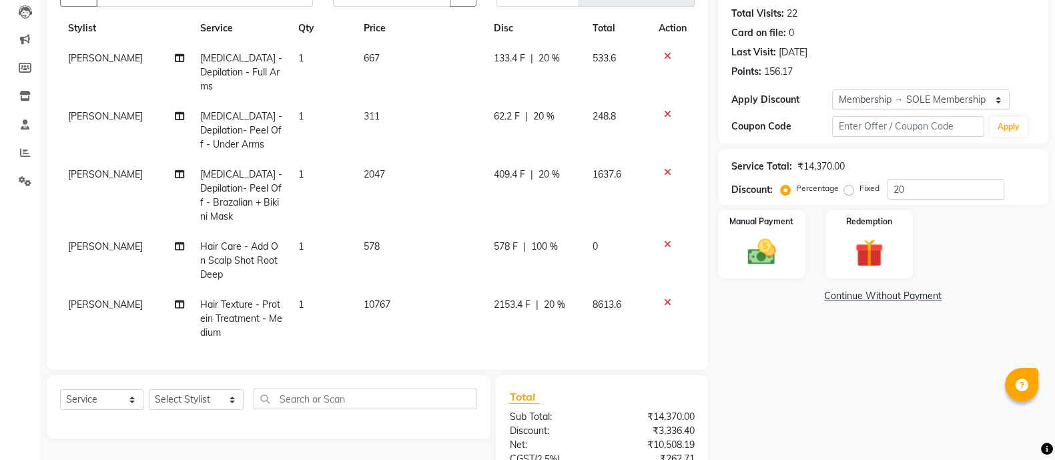
click at [547, 298] on span "20 %" at bounding box center [554, 305] width 21 height 14
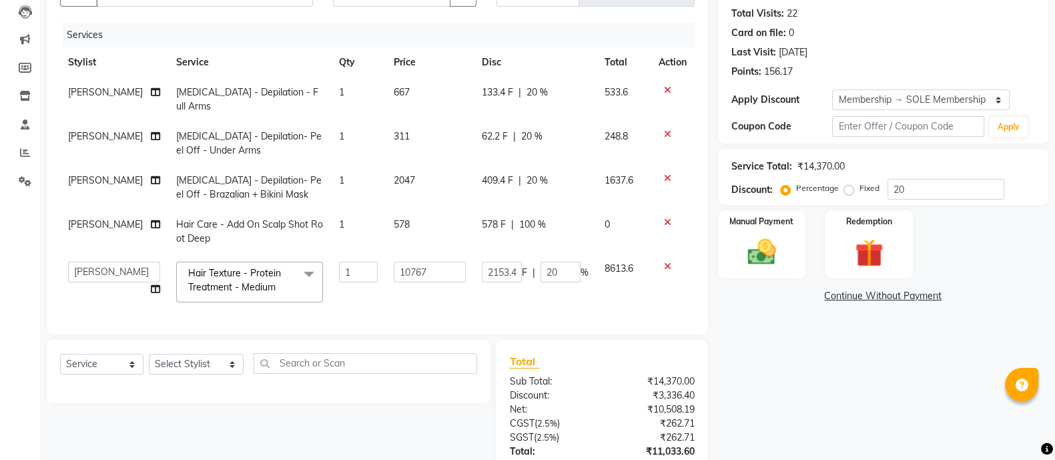
scroll to position [0, 0]
click at [563, 271] on input "20" at bounding box center [561, 272] width 40 height 21
type input "2"
type input "30"
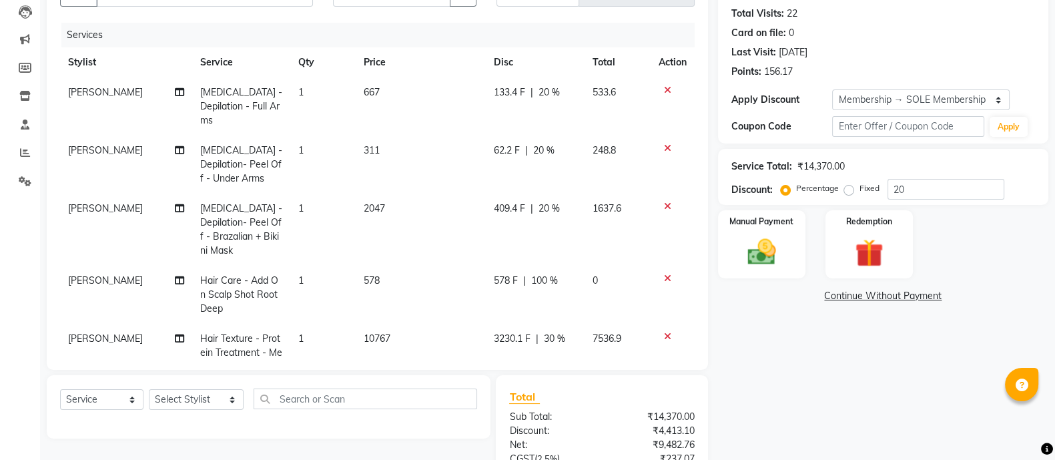
click at [551, 305] on tbody "[PERSON_NAME] [MEDICAL_DATA] - Depilation - Full Arms 1 667 133.4 F | 20 % 533.…" at bounding box center [377, 229] width 635 height 304
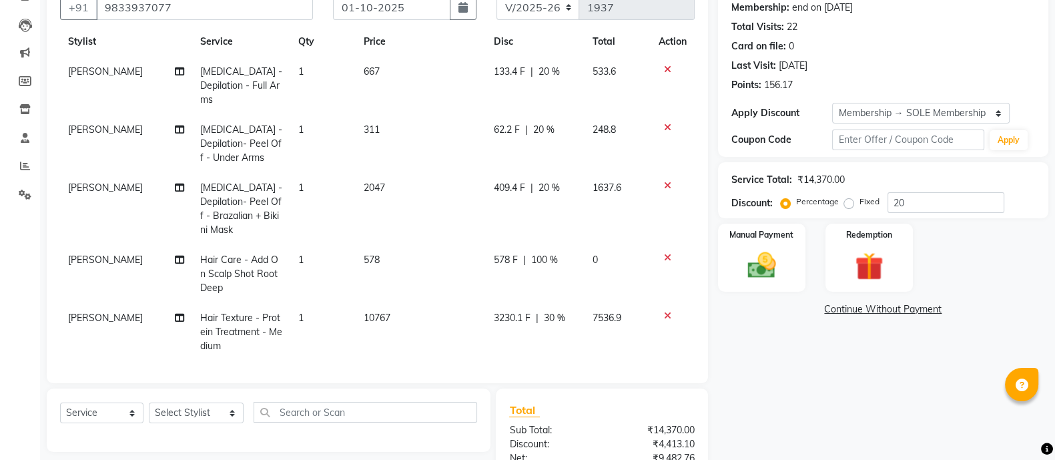
scroll to position [288, 0]
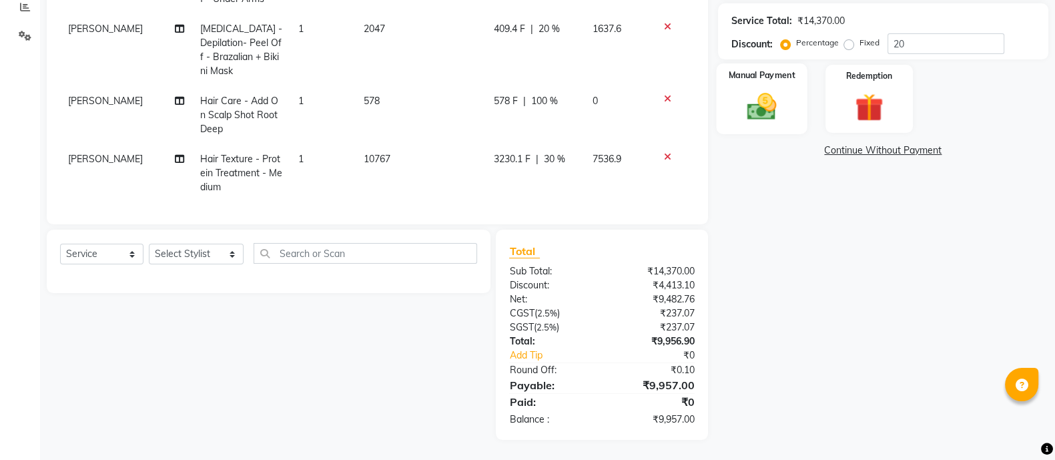
click at [763, 88] on div "Manual Payment" at bounding box center [761, 98] width 91 height 71
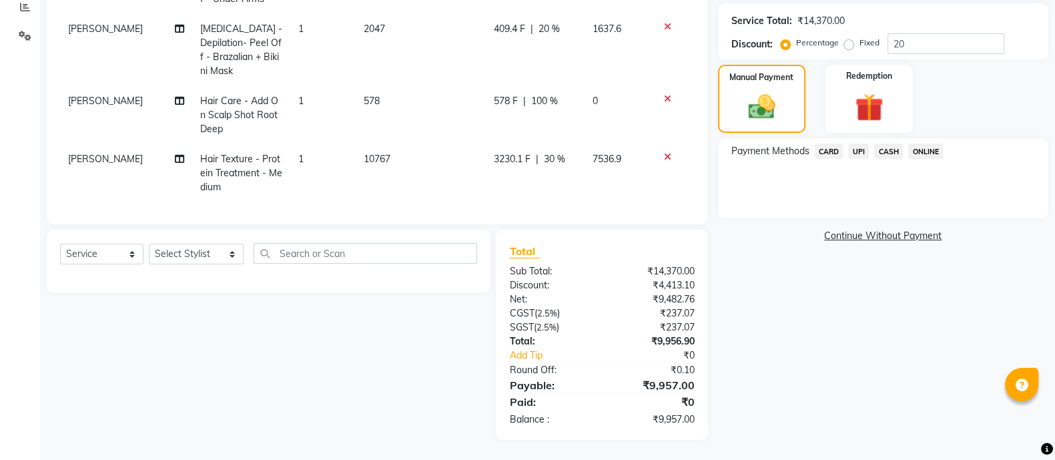
click at [831, 146] on span "CARD" at bounding box center [829, 151] width 29 height 15
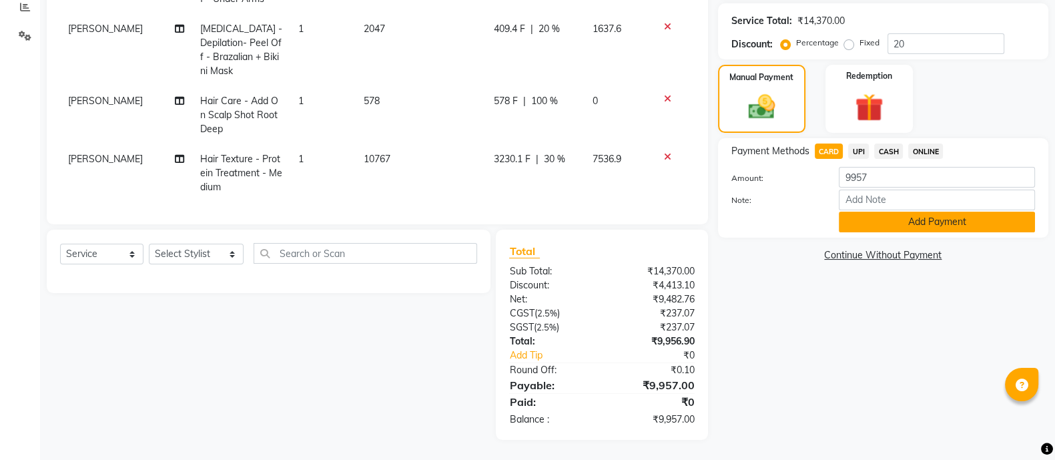
click at [864, 220] on button "Add Payment" at bounding box center [937, 222] width 196 height 21
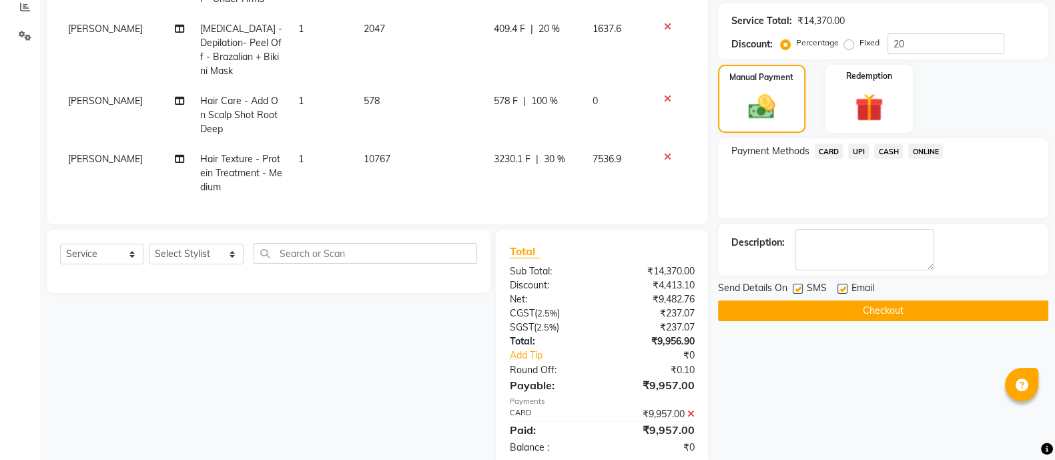
scroll to position [404, 0]
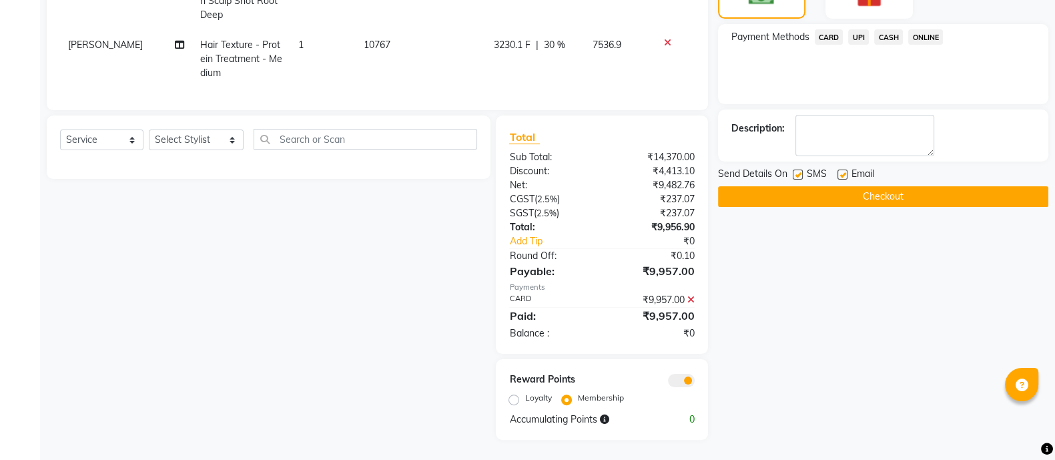
click at [525, 400] on label "Loyalty" at bounding box center [538, 398] width 27 height 12
click at [519, 400] on input "Loyalty" at bounding box center [516, 397] width 9 height 9
radio input "true"
click at [771, 196] on button "Checkout" at bounding box center [883, 196] width 330 height 21
